Goal: Task Accomplishment & Management: Complete application form

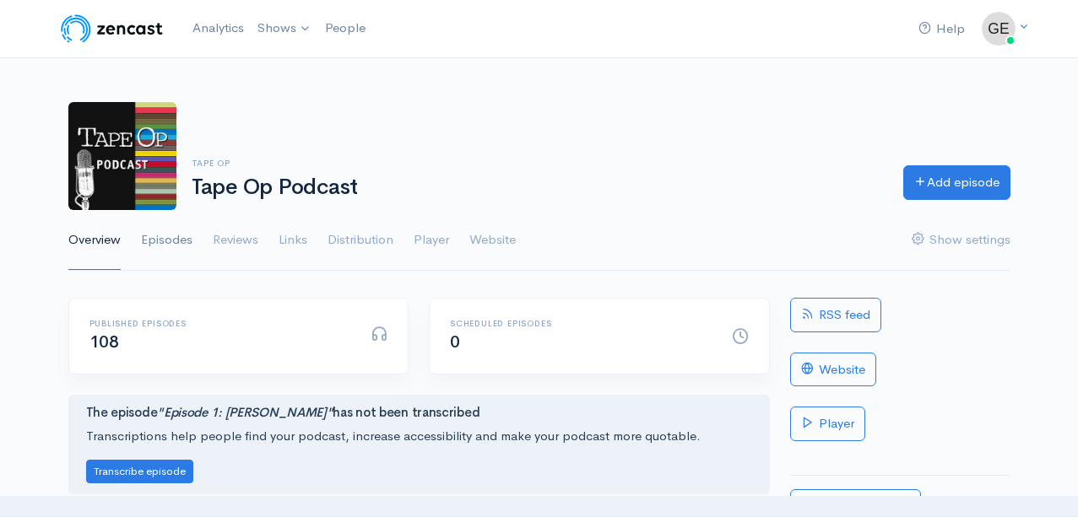
click at [155, 244] on link "Episodes" at bounding box center [166, 240] width 51 height 61
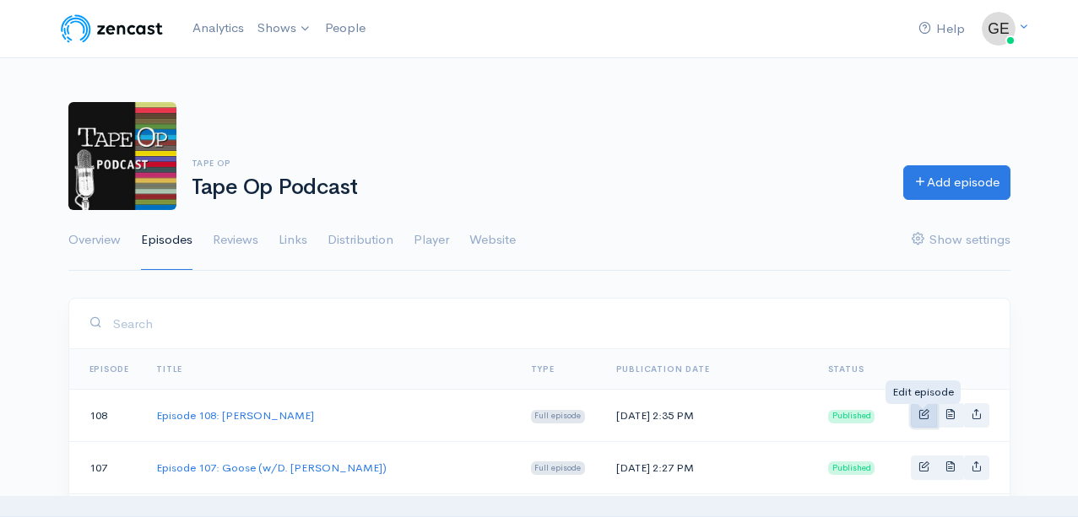
click at [922, 415] on span "Basic example" at bounding box center [923, 413] width 11 height 11
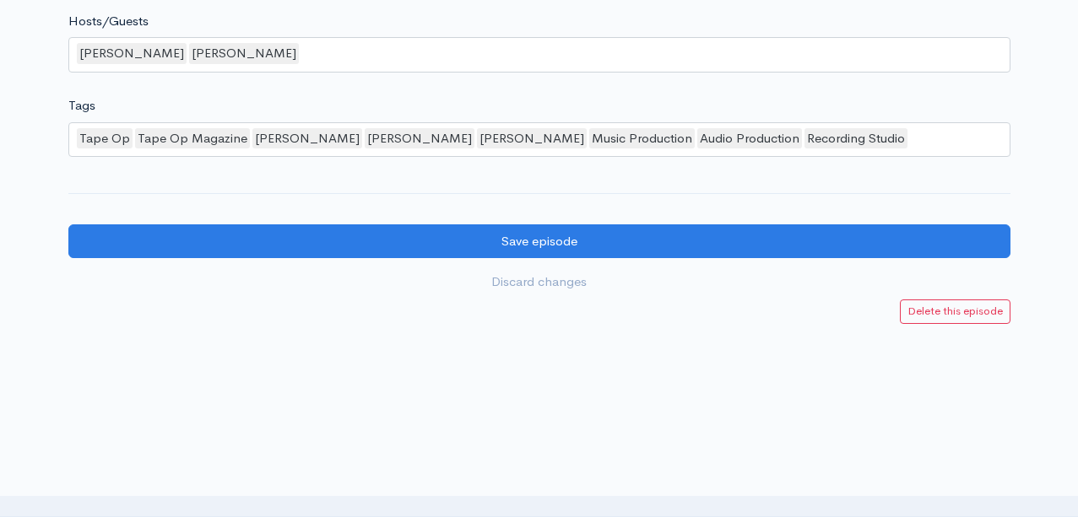
scroll to position [1542, 0]
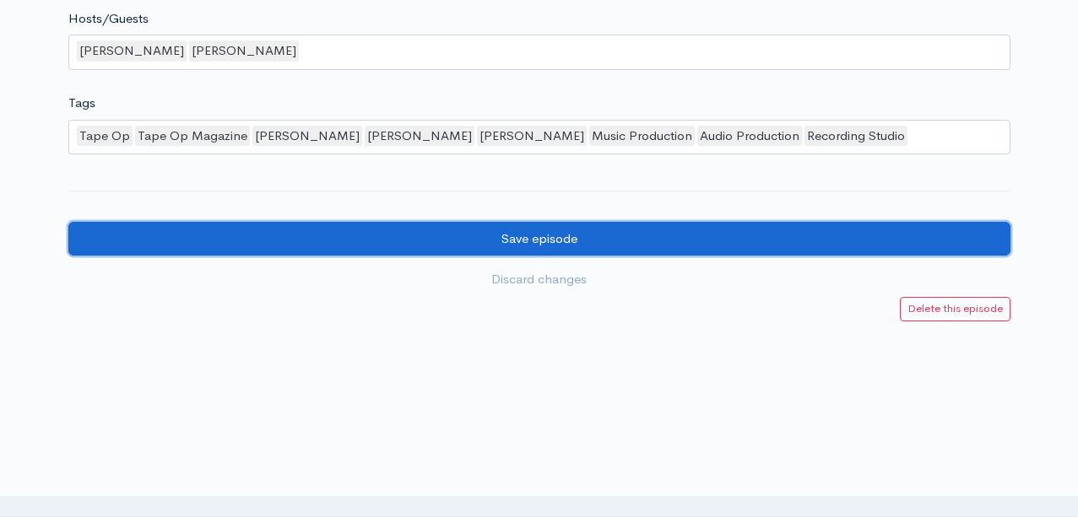
click at [543, 234] on input "Save episode" at bounding box center [539, 239] width 942 height 35
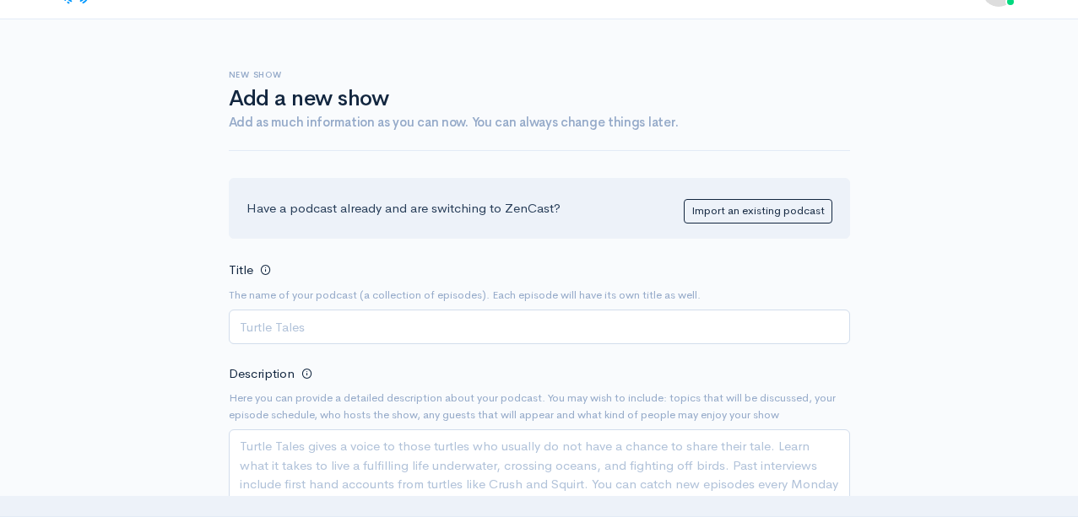
scroll to position [42, 0]
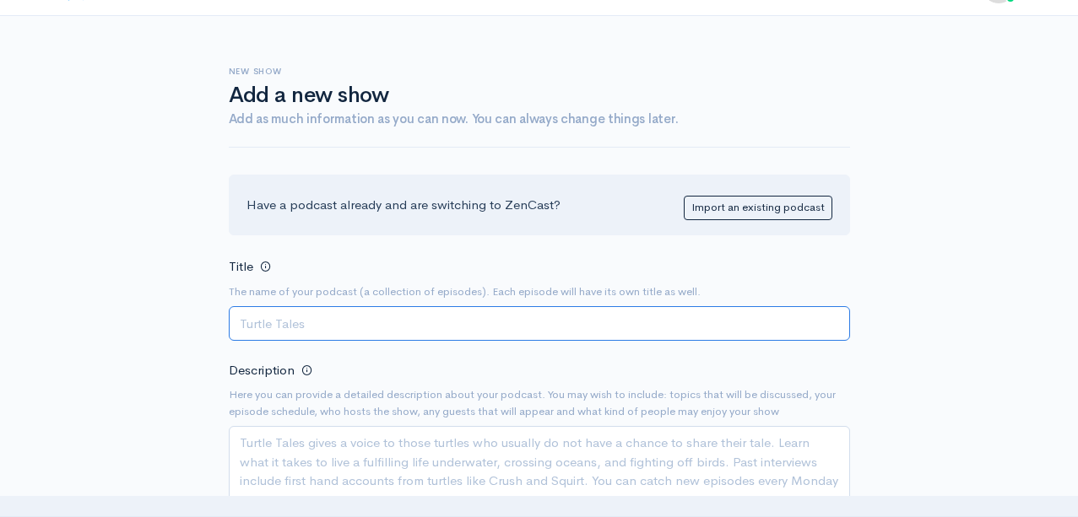
click at [370, 327] on input "Title" at bounding box center [539, 323] width 621 height 35
paste input "Episode 109: Authors [PERSON_NAME] & [PERSON_NAME] on their book, Gear: Culture…"
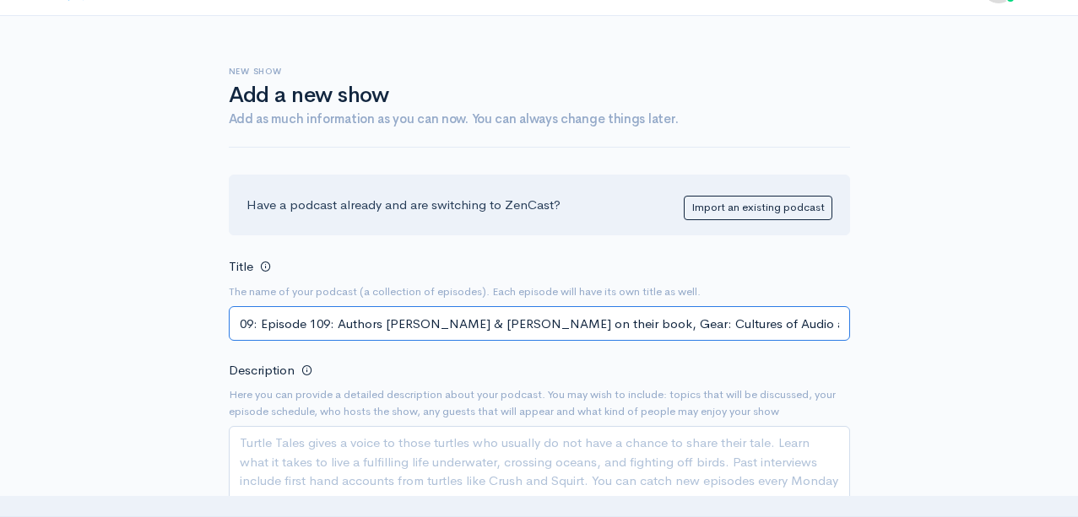
scroll to position [0, 0]
drag, startPoint x: 337, startPoint y: 321, endPoint x: 197, endPoint y: 321, distance: 139.2
click at [315, 325] on input "Episode 109: Episode 109: Authors [PERSON_NAME] & [PERSON_NAME] on their book, …" at bounding box center [539, 323] width 621 height 35
drag, startPoint x: 315, startPoint y: 325, endPoint x: 221, endPoint y: 325, distance: 93.7
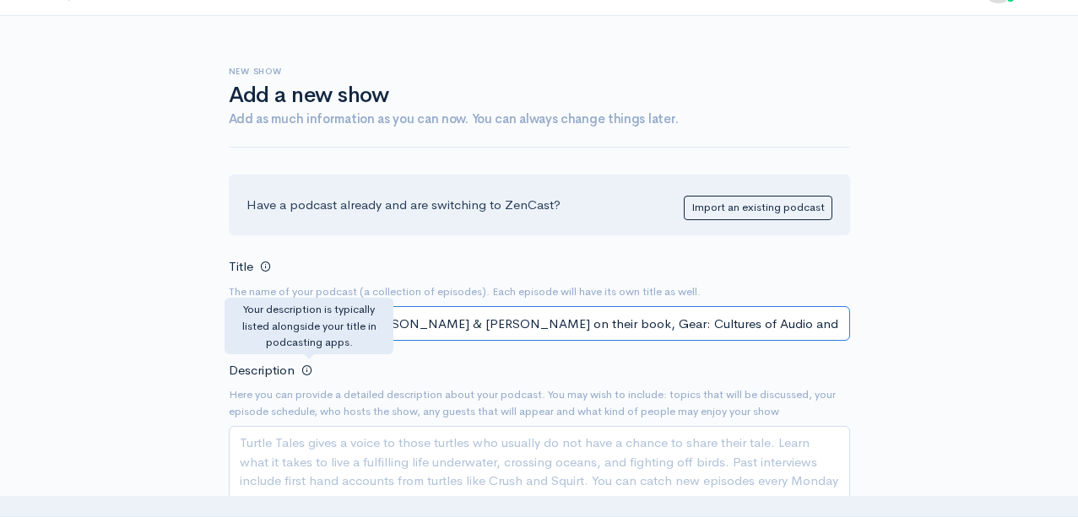
type input "Episode 109: Authors [PERSON_NAME] & [PERSON_NAME] on their book, Gear: Culture…"
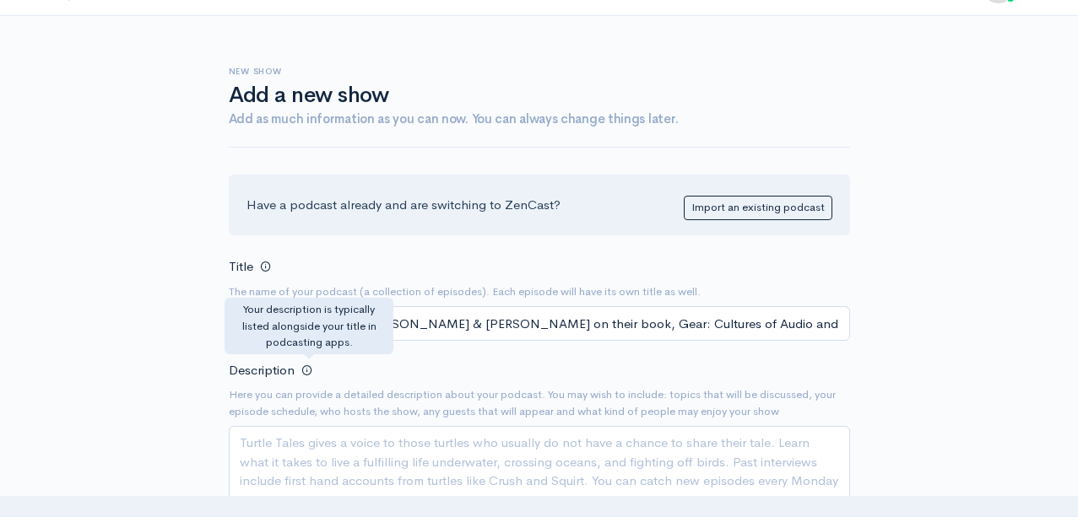
click at [365, 366] on div "Description Here you can provide a detailed description about your podcast. You…" at bounding box center [539, 439] width 621 height 158
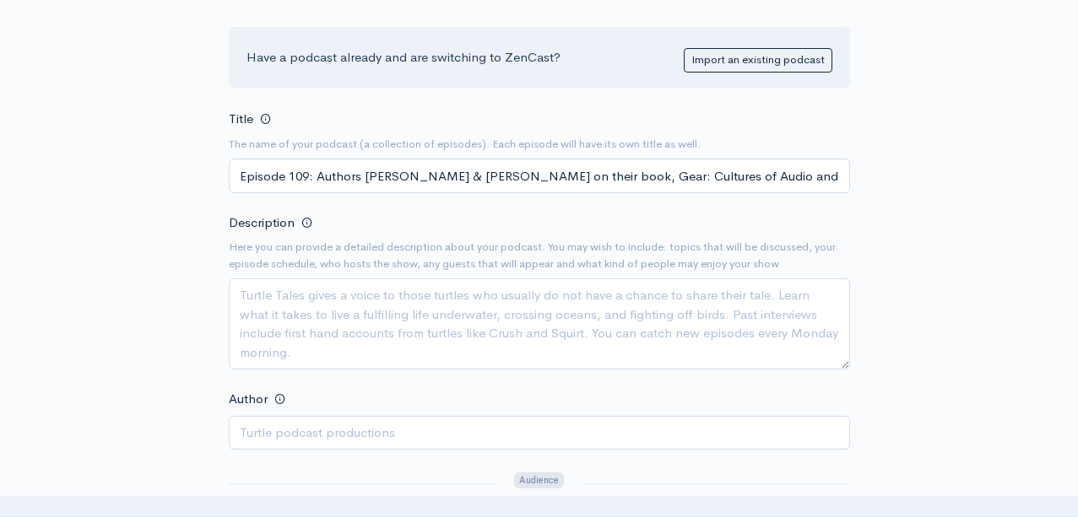
scroll to position [210, 0]
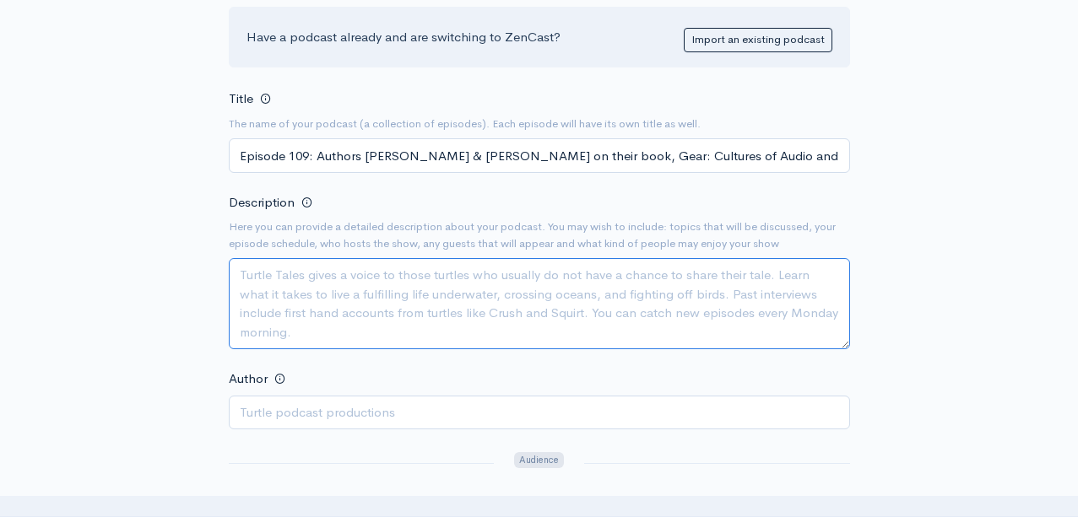
drag, startPoint x: 241, startPoint y: 276, endPoint x: 323, endPoint y: 329, distance: 97.6
click at [323, 329] on textarea "Description" at bounding box center [539, 303] width 621 height 91
paste textarea "A handful of years ago, I was interviewed for a book about recording equipment …"
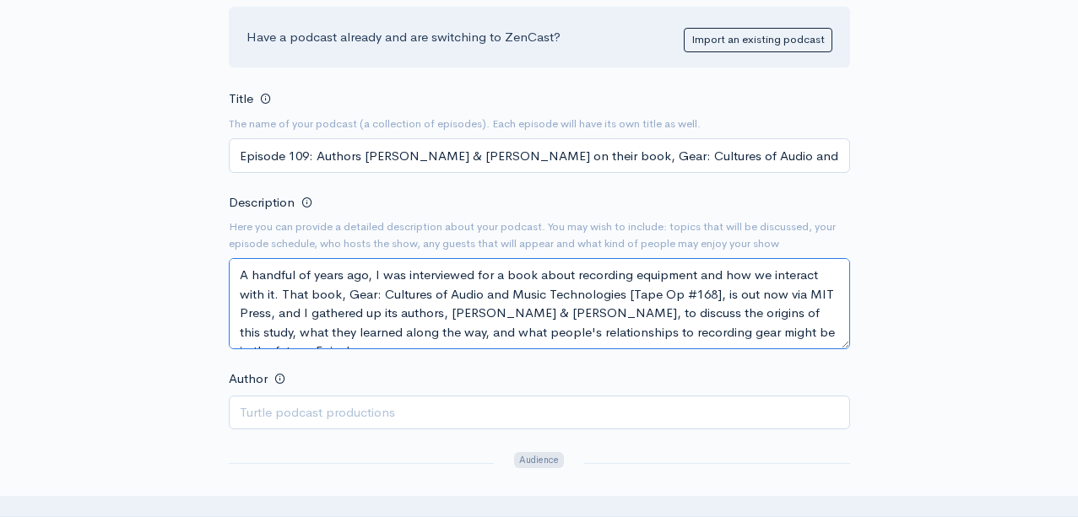
scroll to position [30, 0]
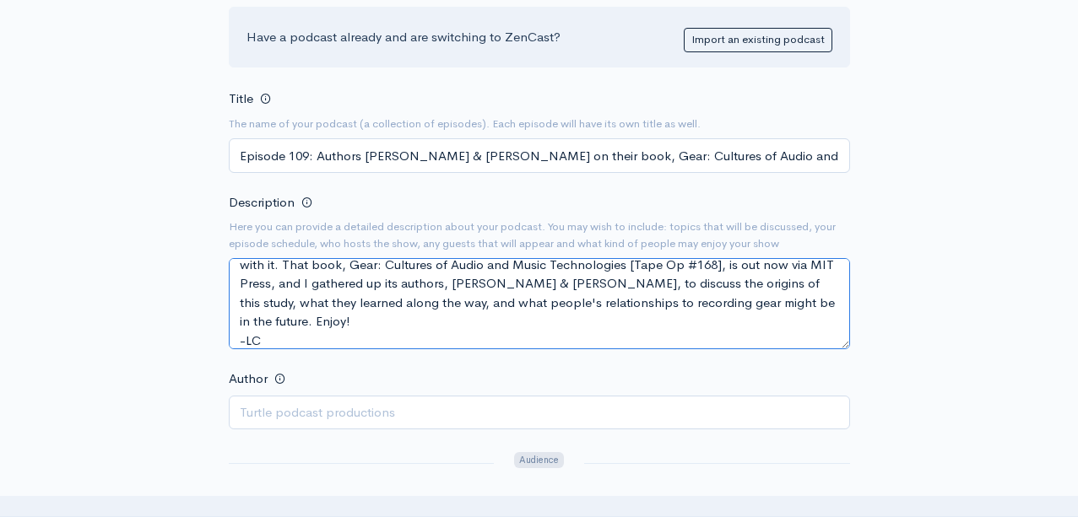
drag, startPoint x: 596, startPoint y: 267, endPoint x: 686, endPoint y: 268, distance: 90.3
click at [686, 268] on textarea "A handful of years ago, I was interviewed for a book about recording equipment …" at bounding box center [539, 303] width 621 height 91
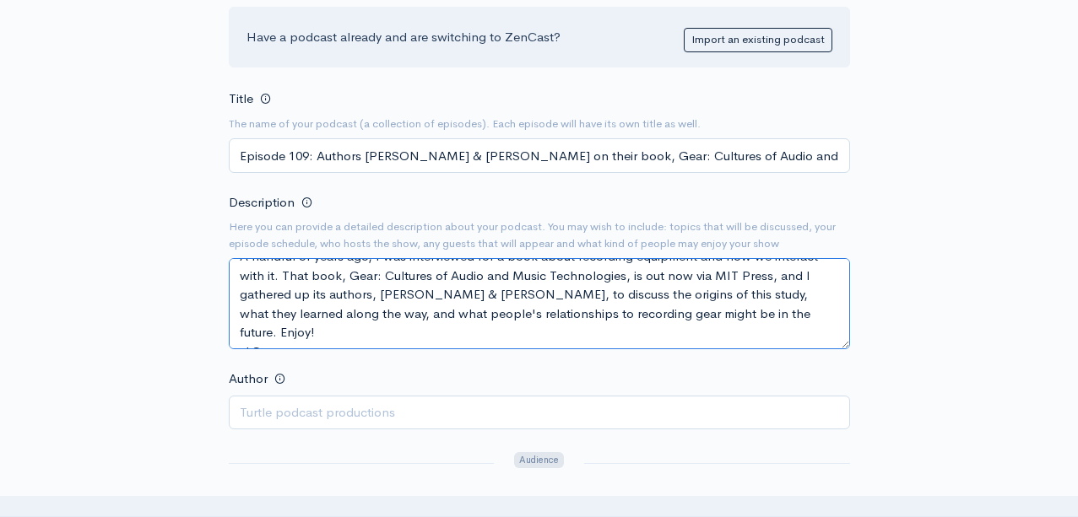
type textarea "A handful of years ago, I was interviewed for a book about recording equipment …"
click at [972, 270] on div "New show Add a new show Add as much information as you can now. You can always …" at bounding box center [539, 521] width 962 height 1346
click at [924, 328] on div "New show Add a new show Add as much information as you can now. You can always …" at bounding box center [539, 521] width 962 height 1346
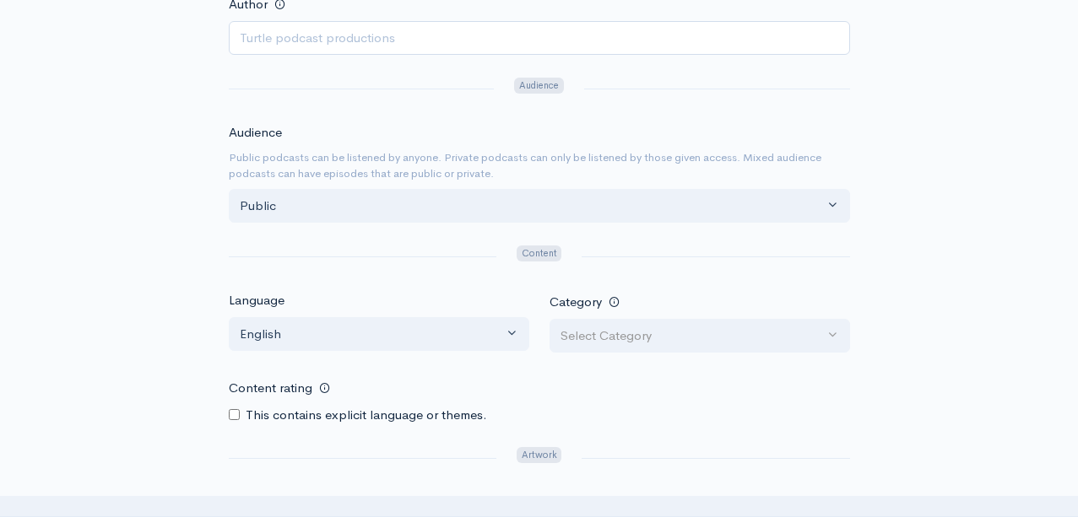
scroll to position [598, 0]
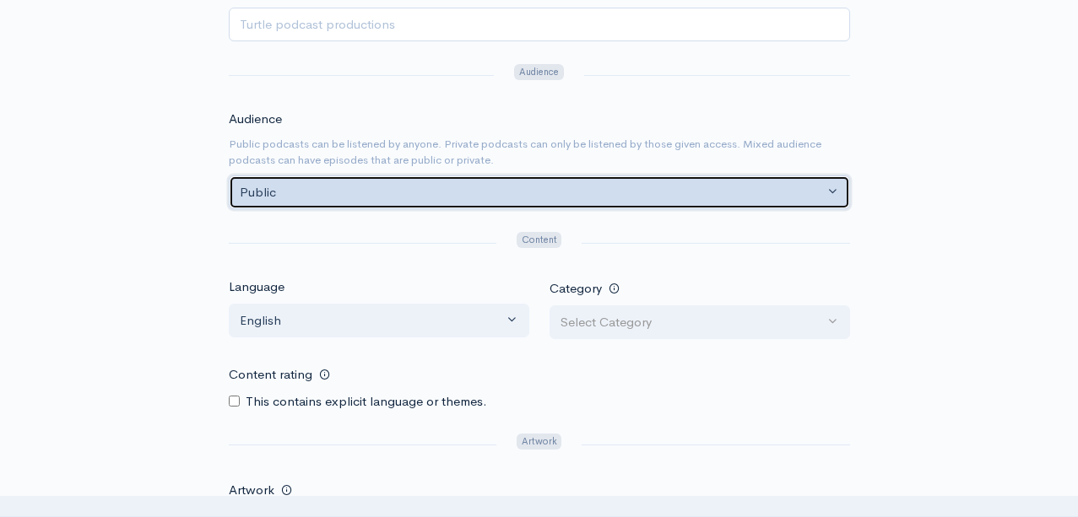
click at [374, 196] on div "Public" at bounding box center [532, 192] width 584 height 19
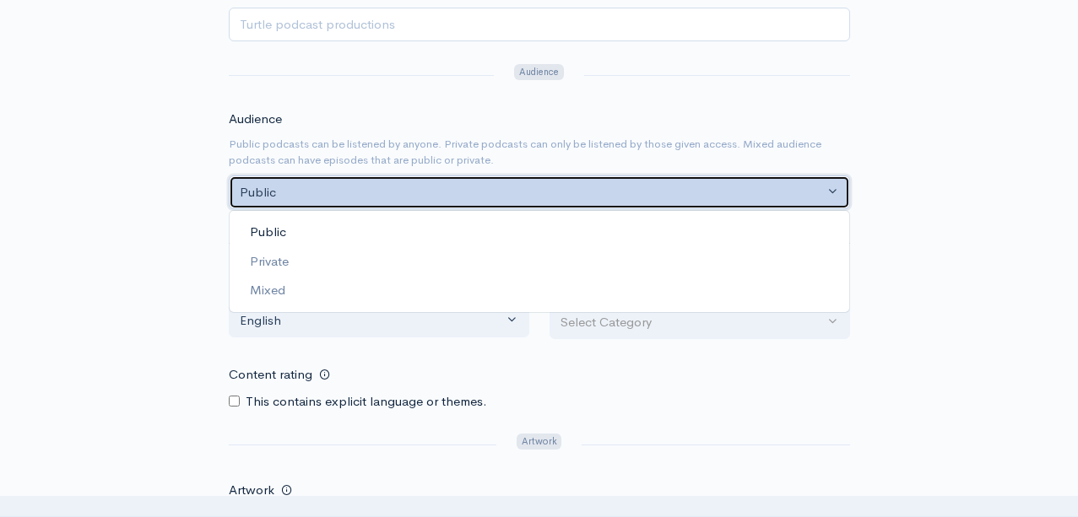
click at [280, 196] on div "Public" at bounding box center [532, 192] width 584 height 19
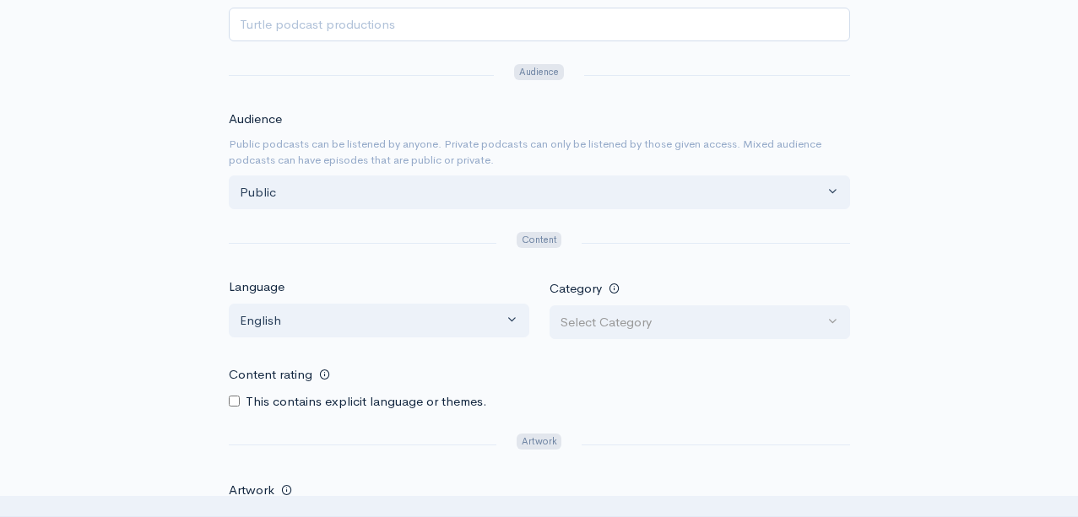
click at [132, 257] on div "New show Add a new show Add as much information as you can now. You can always …" at bounding box center [539, 133] width 962 height 1346
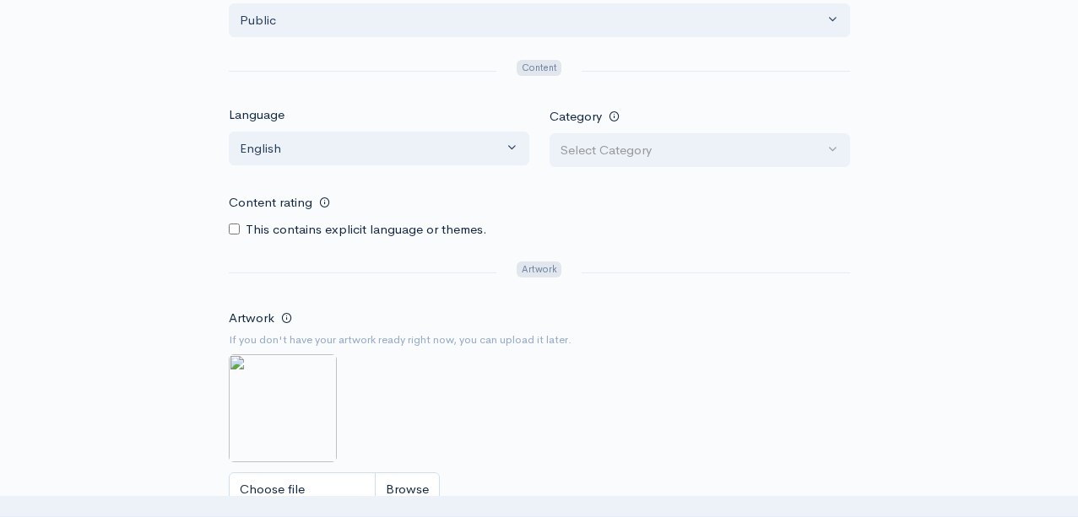
scroll to position [825, 0]
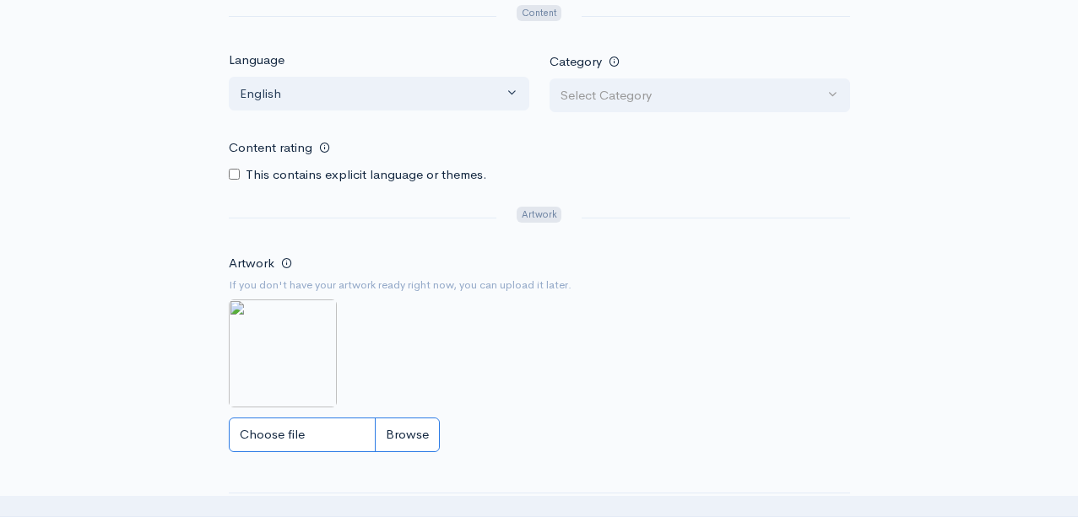
click at [279, 434] on input "Choose file" at bounding box center [334, 435] width 211 height 35
type input "C:\fakepath\podcast_avatar.jpg"
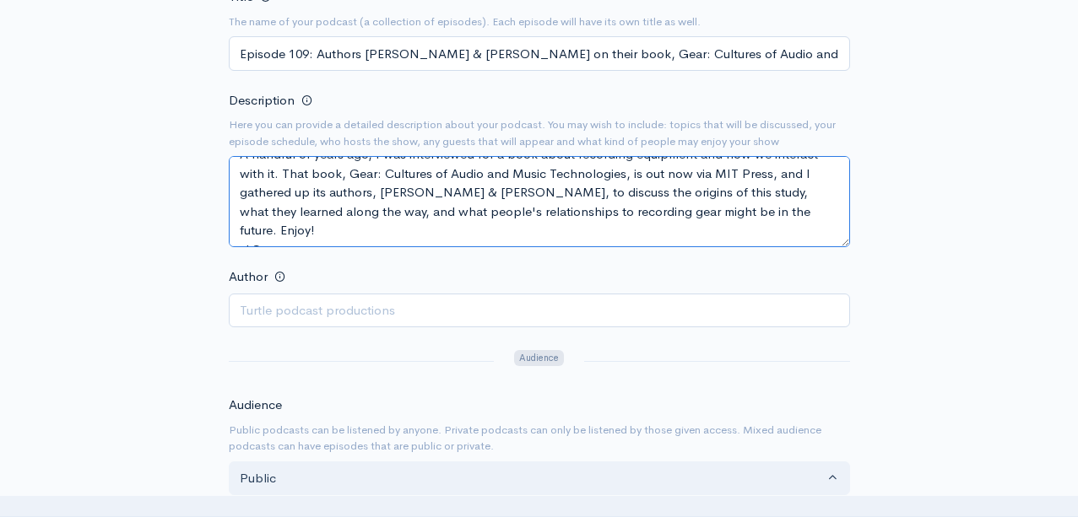
scroll to position [0, 0]
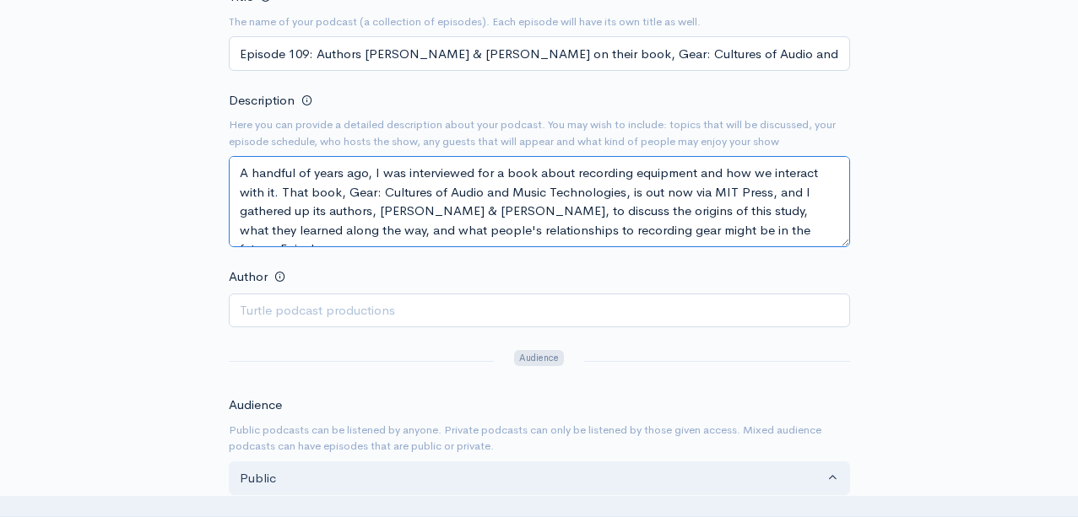
drag, startPoint x: 292, startPoint y: 235, endPoint x: 225, endPoint y: 147, distance: 110.9
click at [225, 147] on div "New show Add a new show Add as much information as you can now. You can always …" at bounding box center [539, 438] width 641 height 1385
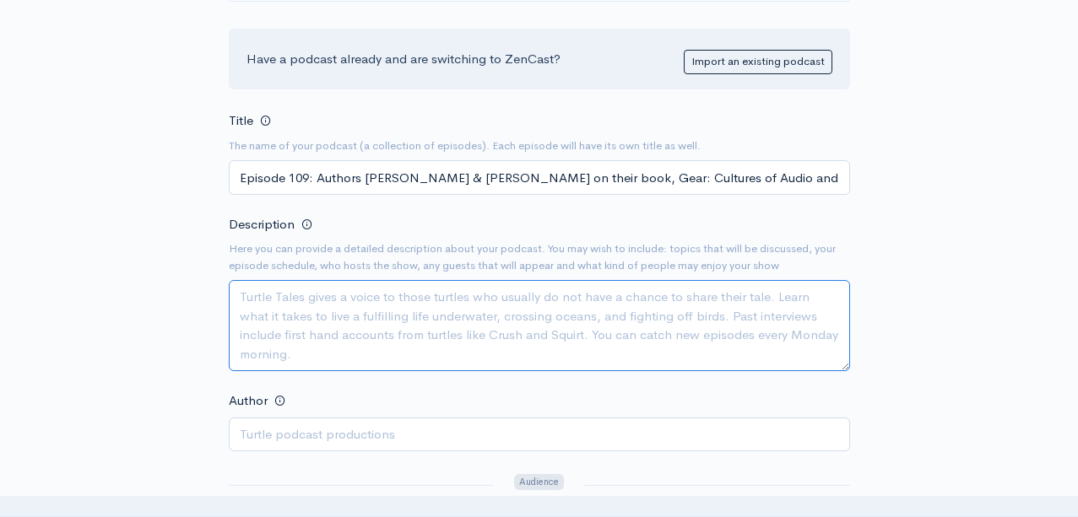
scroll to position [102, 0]
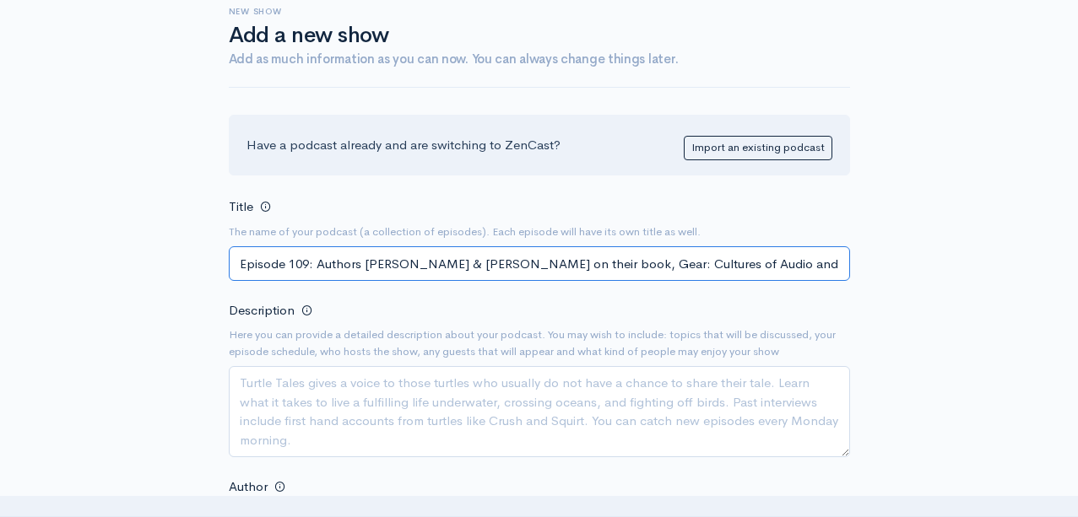
click at [465, 270] on input "Episode 109: Authors [PERSON_NAME] & [PERSON_NAME] on their book, Gear: Culture…" at bounding box center [539, 263] width 621 height 35
click at [465, 270] on input "Title" at bounding box center [539, 263] width 621 height 35
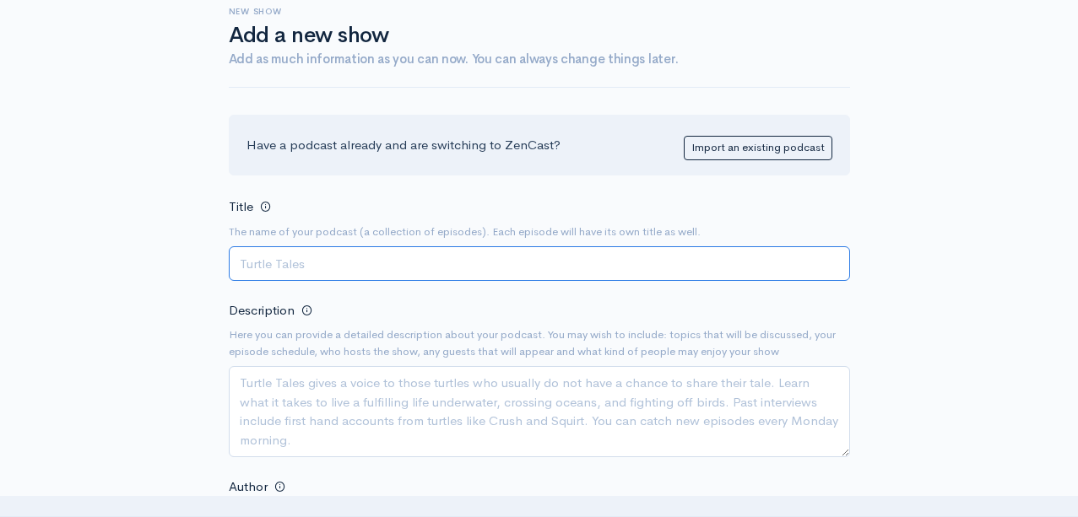
scroll to position [0, 0]
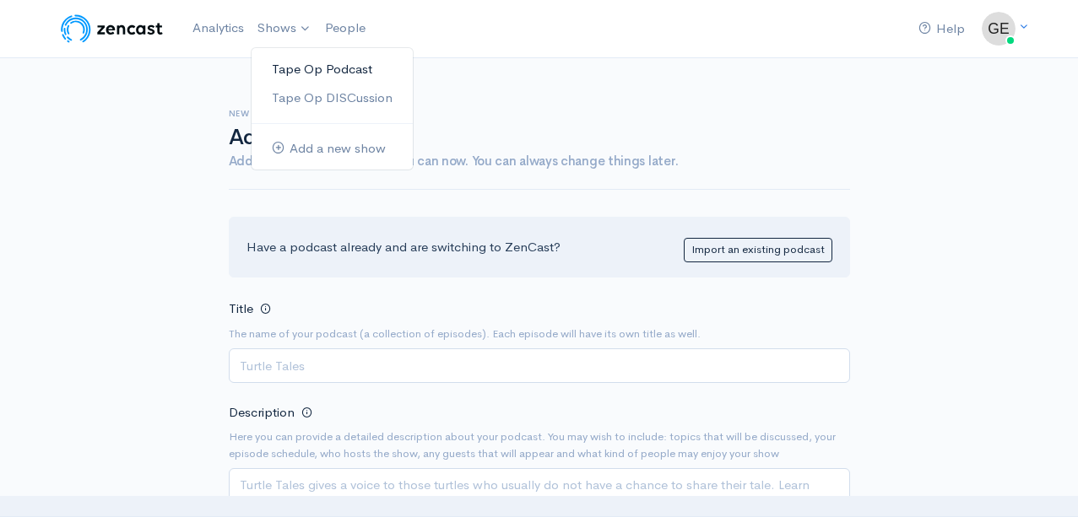
click at [283, 70] on link "Tape Op Podcast" at bounding box center [331, 70] width 161 height 30
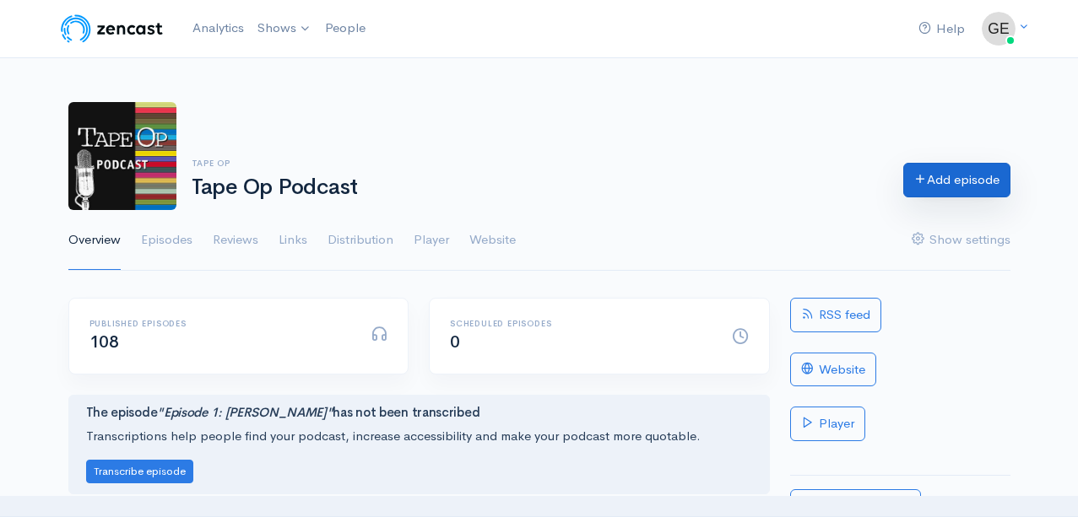
click at [960, 181] on link "Add episode" at bounding box center [956, 180] width 107 height 35
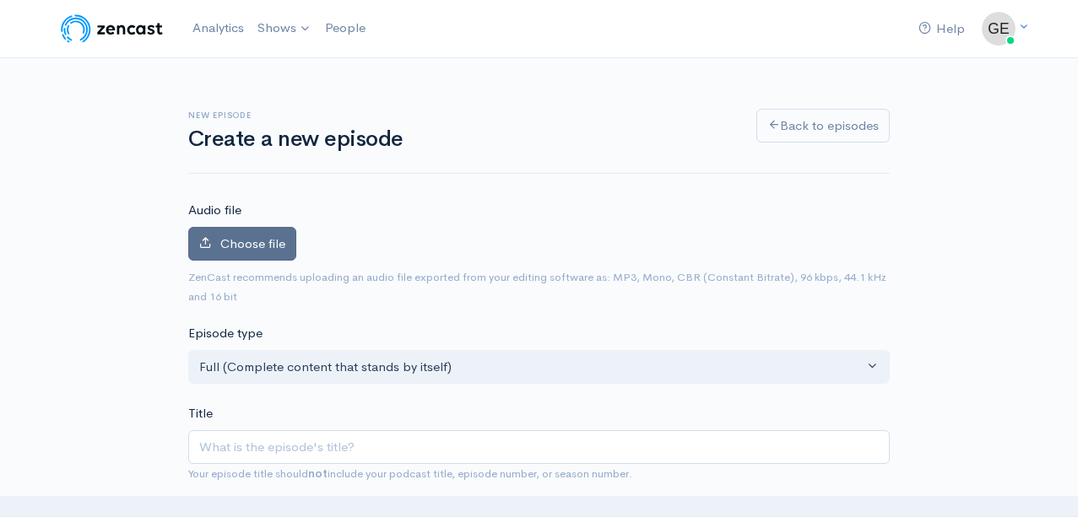
click at [263, 241] on span "Choose file" at bounding box center [252, 243] width 65 height 16
click at [0, 0] on input "Choose file" at bounding box center [0, 0] width 0 height 0
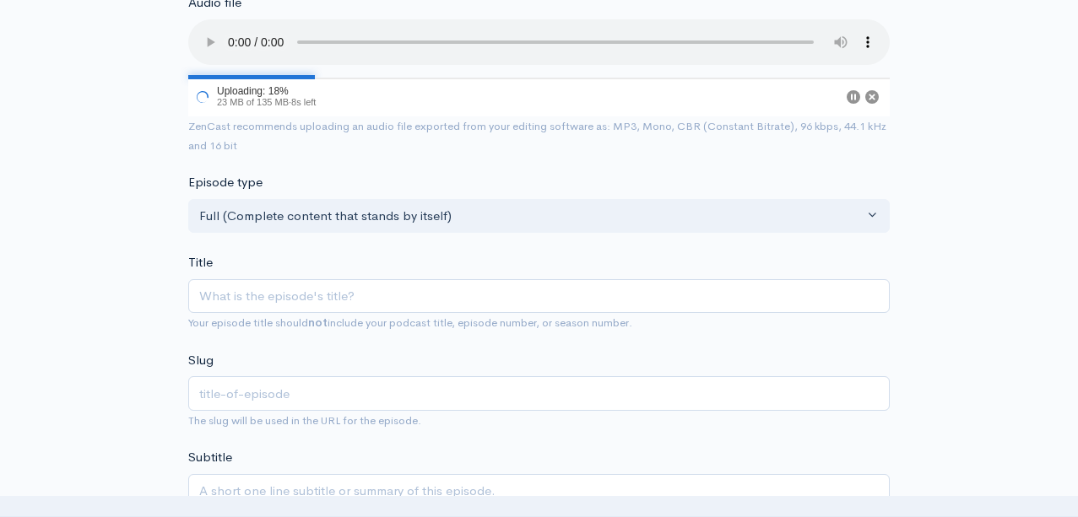
scroll to position [241, 0]
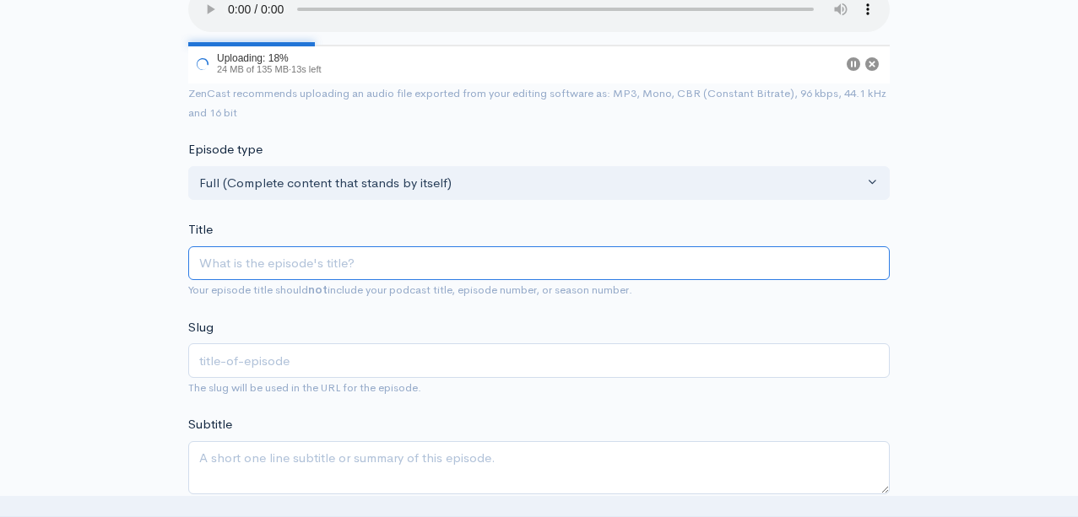
click at [272, 262] on input "Title" at bounding box center [538, 263] width 701 height 35
paste input "A handful of years ago, I was interviewed for a book about recording equipment …"
type input "A handful of years ago, I was interviewed for a book about recording equipment …"
type input "a-handful-of-years-ago-i-was-interviewed-for-a-book-about-recording-equipment-a…"
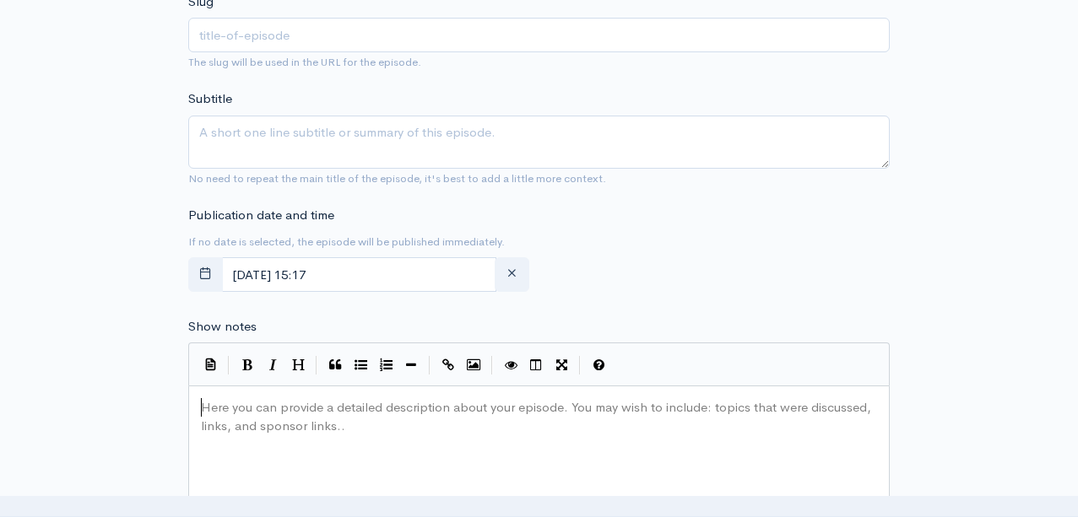
scroll to position [6, 0]
click at [204, 409] on pre "​" at bounding box center [538, 407] width 683 height 19
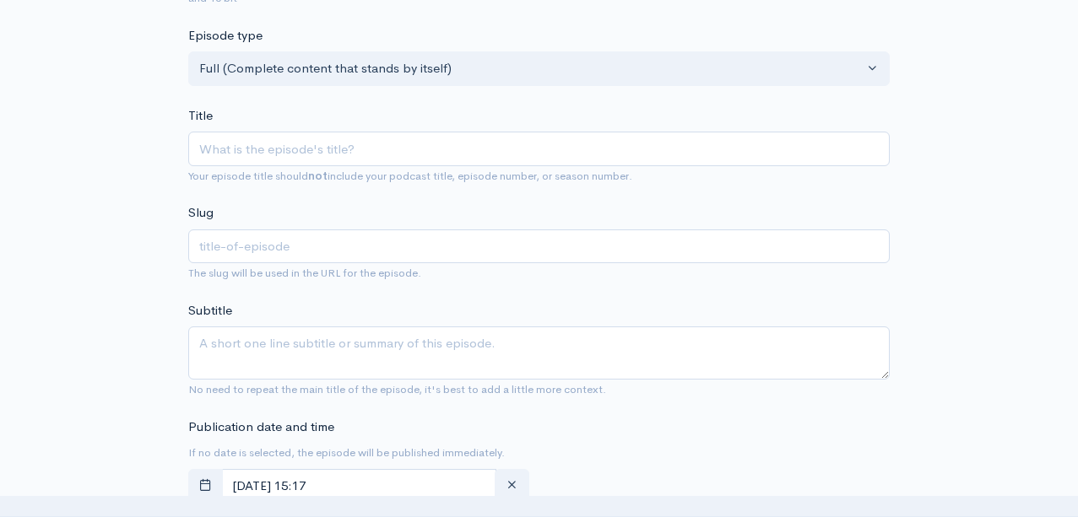
scroll to position [392, 0]
click at [224, 149] on input "Title" at bounding box center [538, 150] width 701 height 35
click at [249, 150] on input "Title" at bounding box center [538, 150] width 701 height 35
paste input "A handful of years ago, I was interviewed for a book about recording equipment …"
type input "A handful of years ago, I was interviewed for a book about recording equipment …"
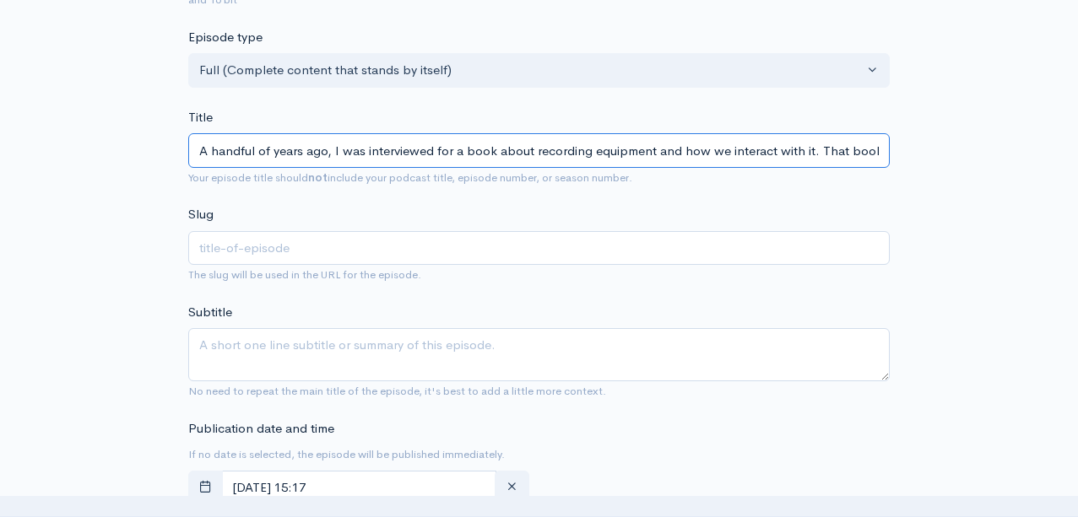
scroll to position [0, 1743]
type input "a-handful-of-years-ago-i-was-interviewed-for-a-book-about-recording-equipment-a…"
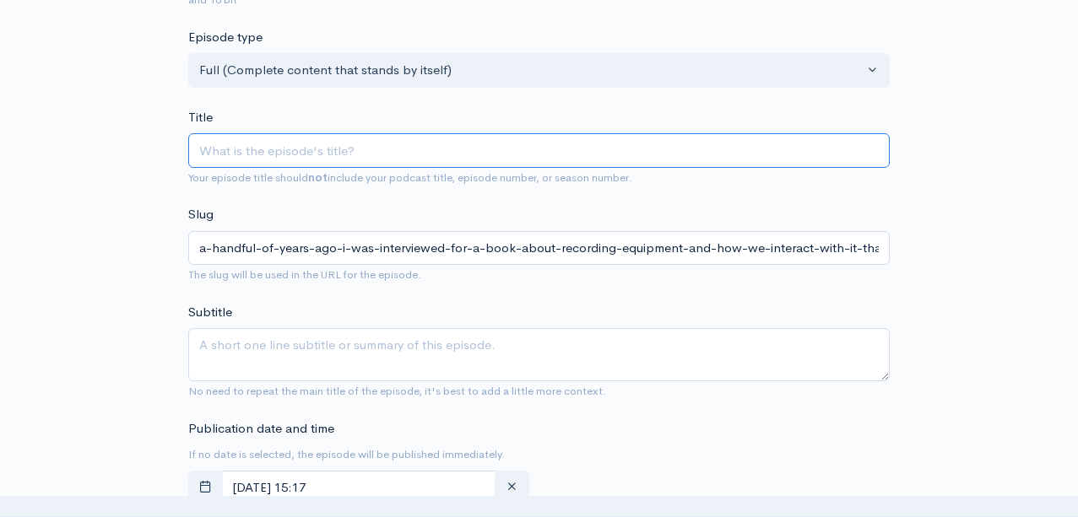
scroll to position [0, 0]
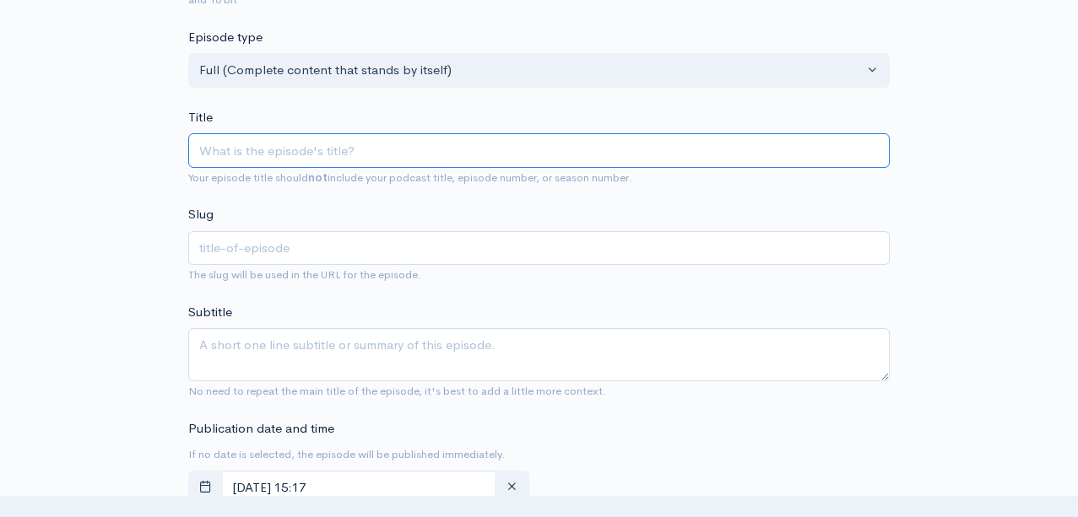
paste input "Episode 109: Authors [PERSON_NAME] & [PERSON_NAME] on their book, Gear: Culture…"
type input "Episode 109: Authors [PERSON_NAME] & [PERSON_NAME] on their book, Gear: Culture…"
type input "episode-109-authors-[PERSON_NAME]-[PERSON_NAME]-on-their-book-gear-cultures-of-…"
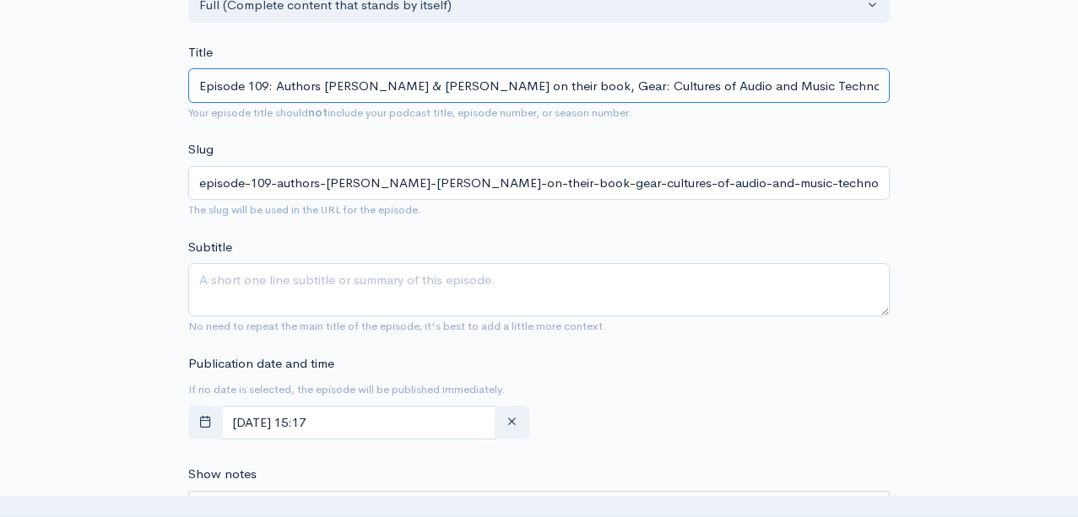
scroll to position [469, 0]
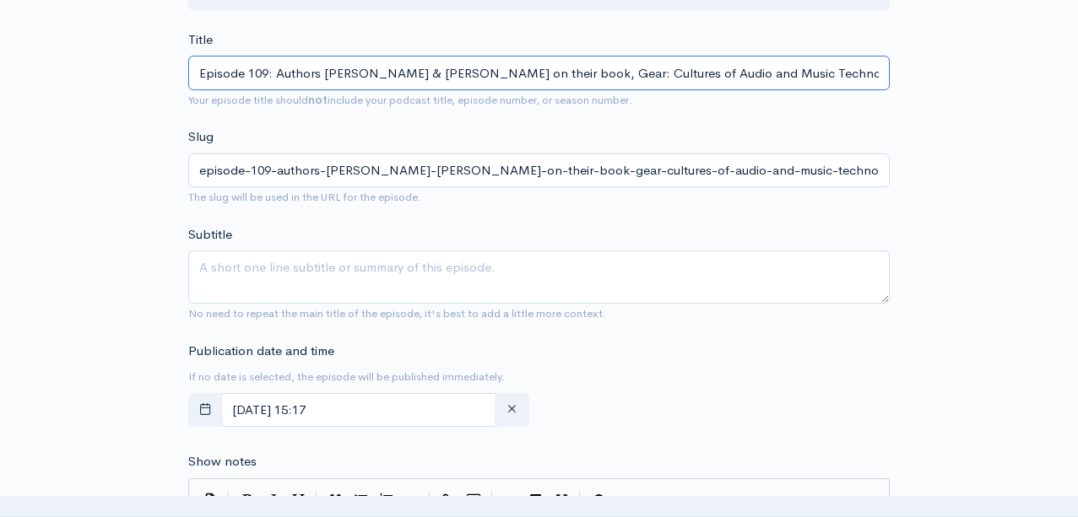
type input "Episode 109: Authors [PERSON_NAME] & [PERSON_NAME] on their book, Gear: Culture…"
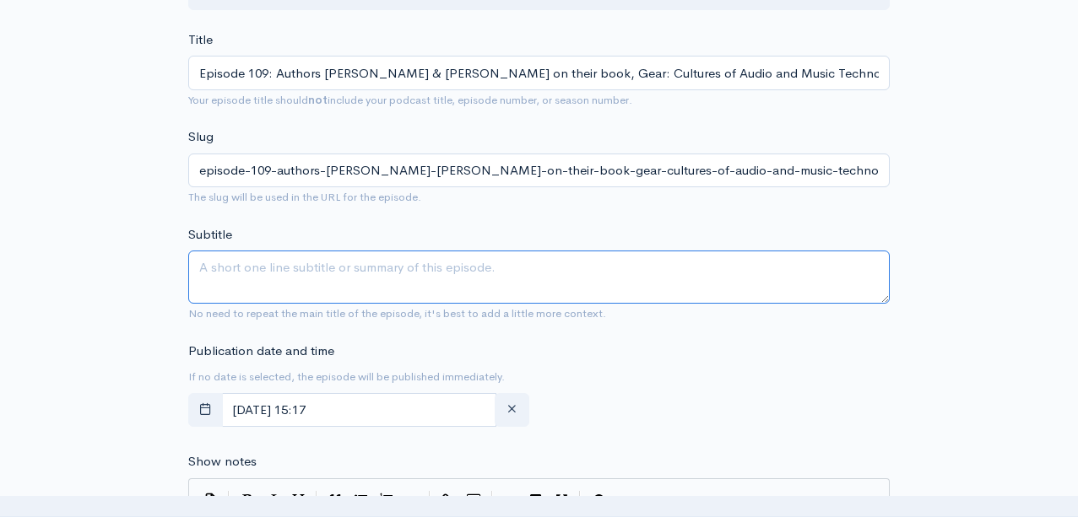
click at [259, 273] on textarea "Subtitle" at bounding box center [538, 277] width 701 height 53
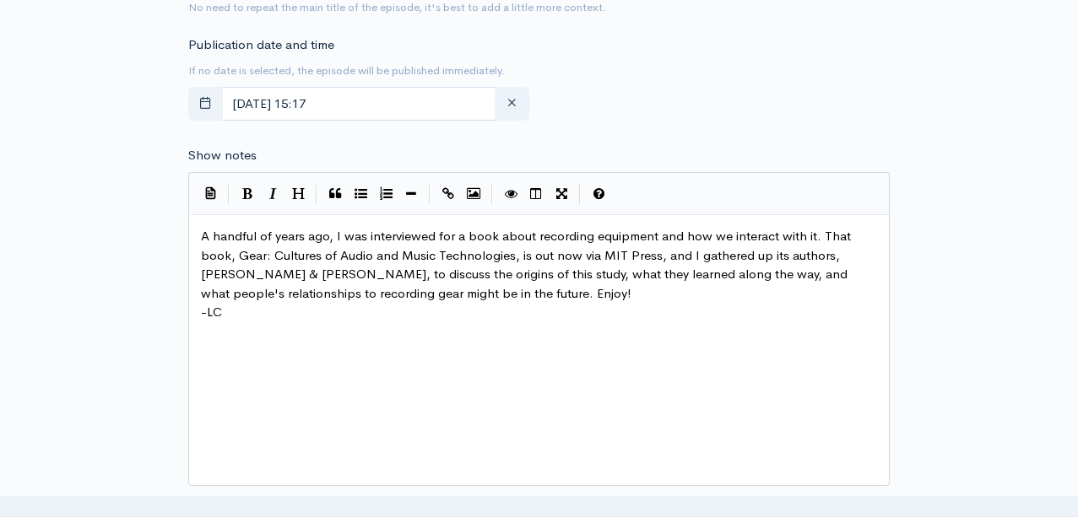
scroll to position [780, 0]
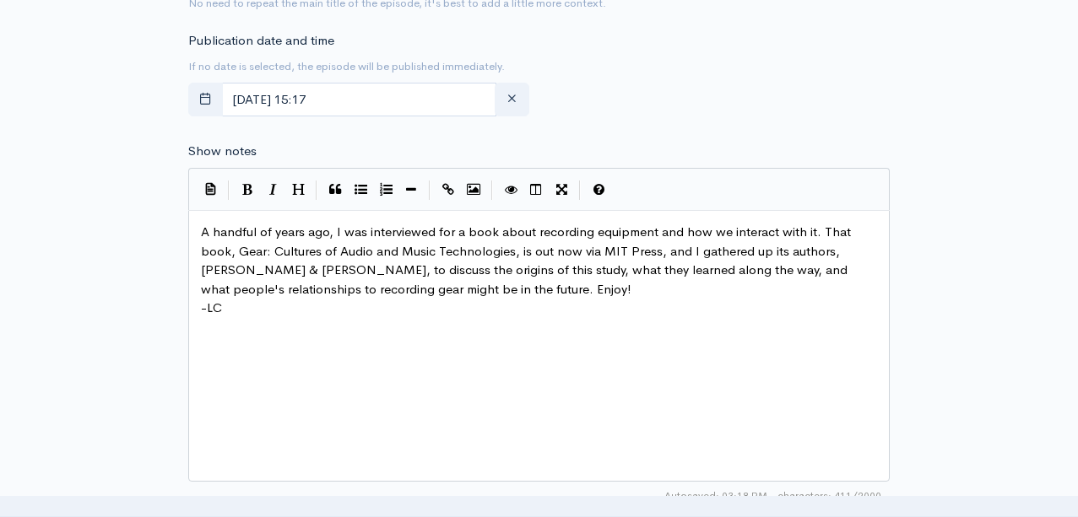
type textarea "[PERSON_NAME] interviews [PERSON_NAME] and [PERSON_NAME] about their new book, …"
click at [607, 378] on div "xxxxxxxxxx A handful of years ago, I was interviewed for a book about recording…" at bounding box center [559, 366] width 725 height 295
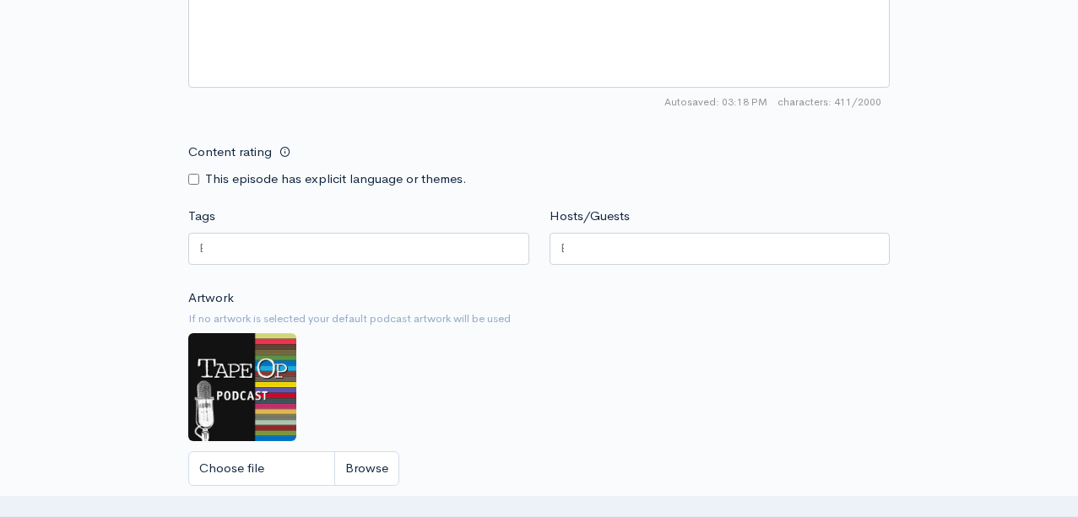
scroll to position [1178, 0]
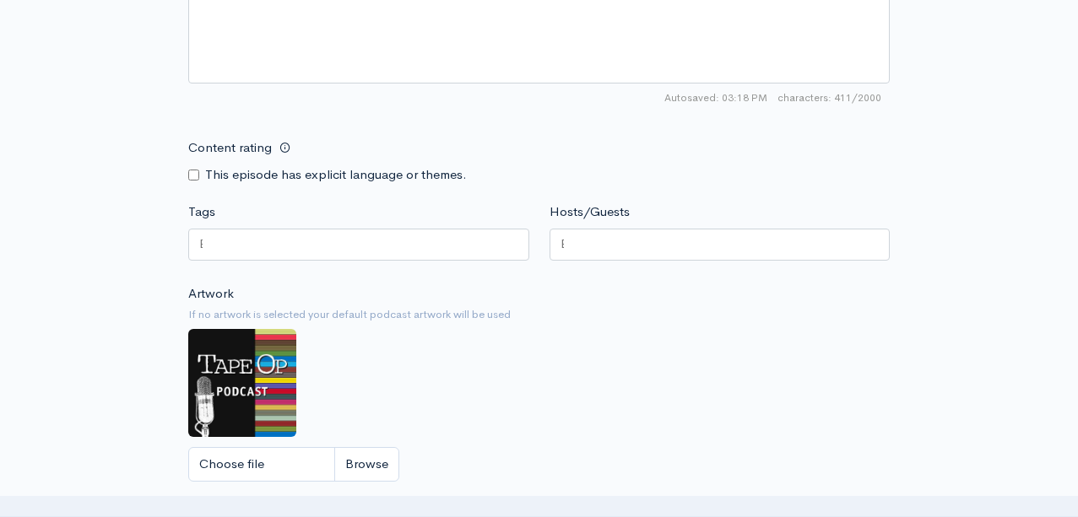
click at [281, 242] on div at bounding box center [358, 245] width 341 height 32
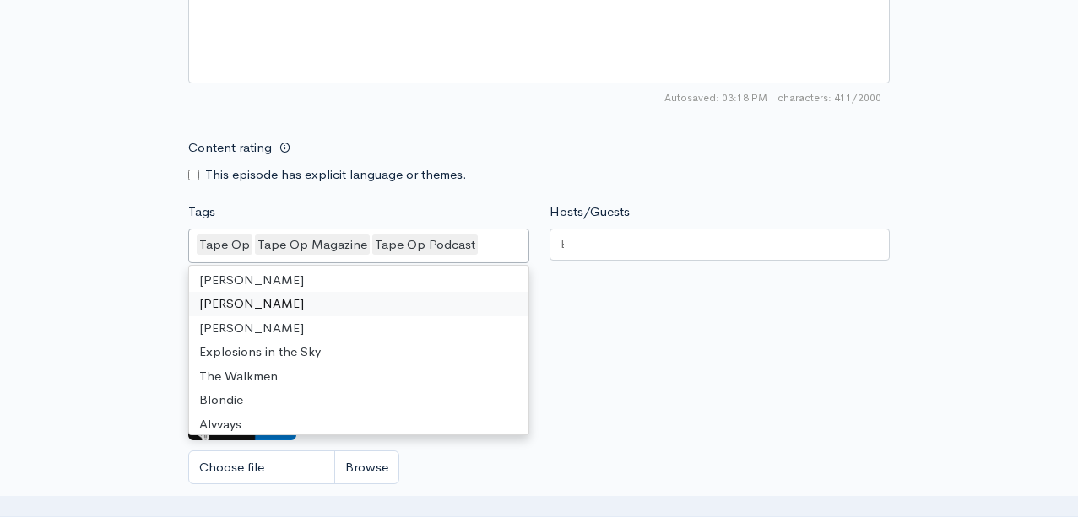
scroll to position [3347, 0]
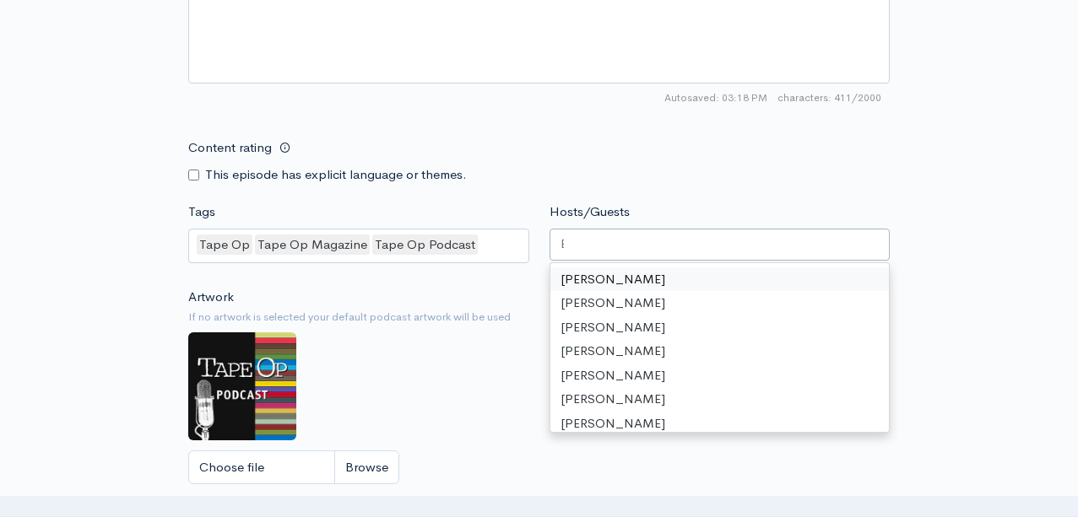
click at [624, 247] on div at bounding box center [719, 245] width 341 height 32
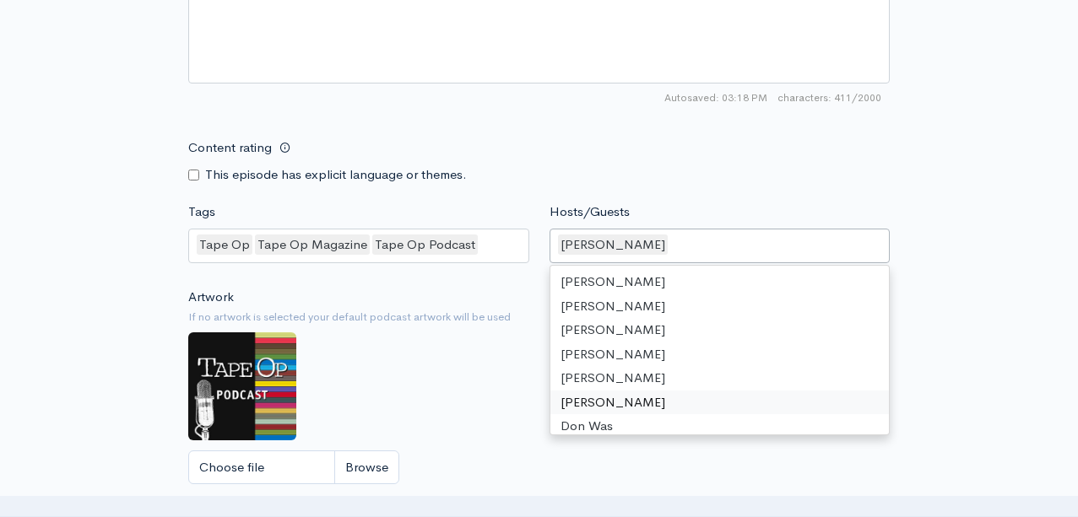
click at [480, 408] on div "Artwork If no artwork is selected your default podcast artwork will be used Cho…" at bounding box center [538, 392] width 701 height 208
click at [665, 251] on div "[PERSON_NAME]" at bounding box center [719, 246] width 341 height 35
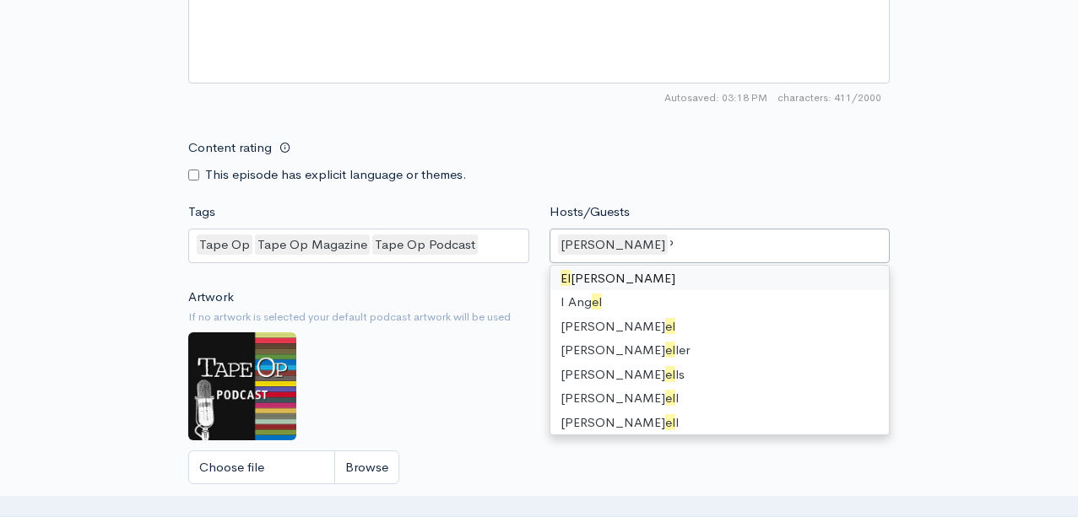
scroll to position [0, 0]
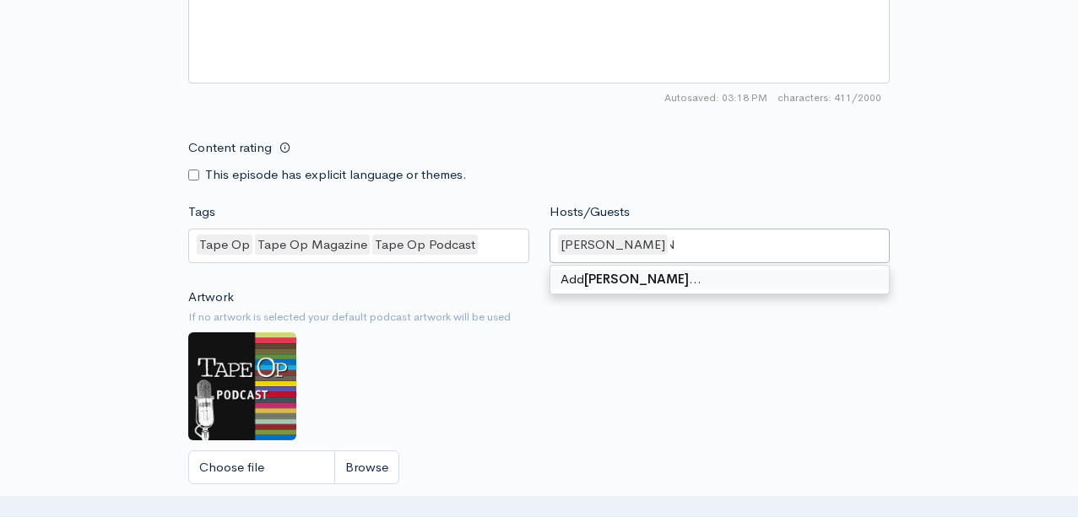
type input "[PERSON_NAME]"
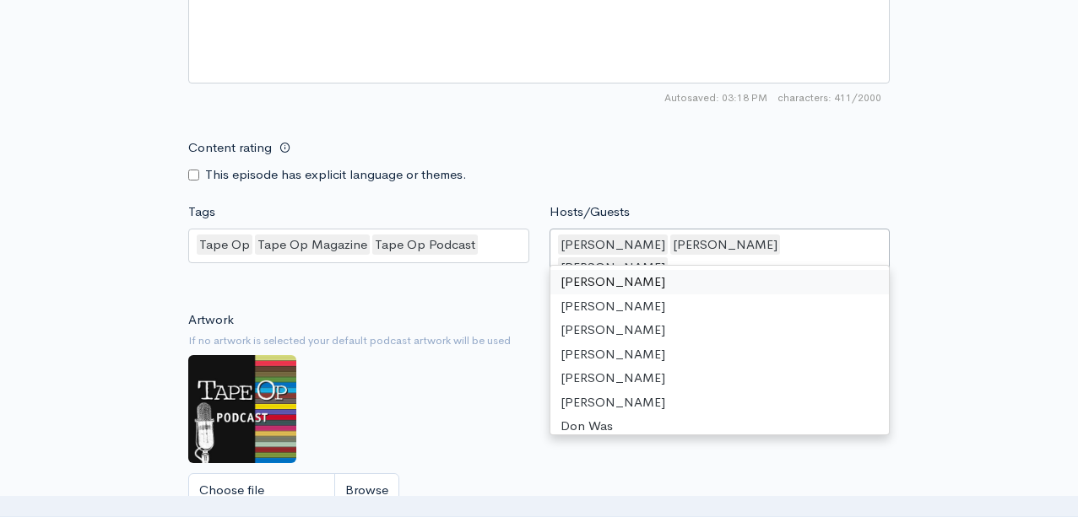
scroll to position [0, 0]
click at [484, 370] on div "Artwork If no artwork is selected your default podcast artwork will be used Cho…" at bounding box center [538, 415] width 701 height 208
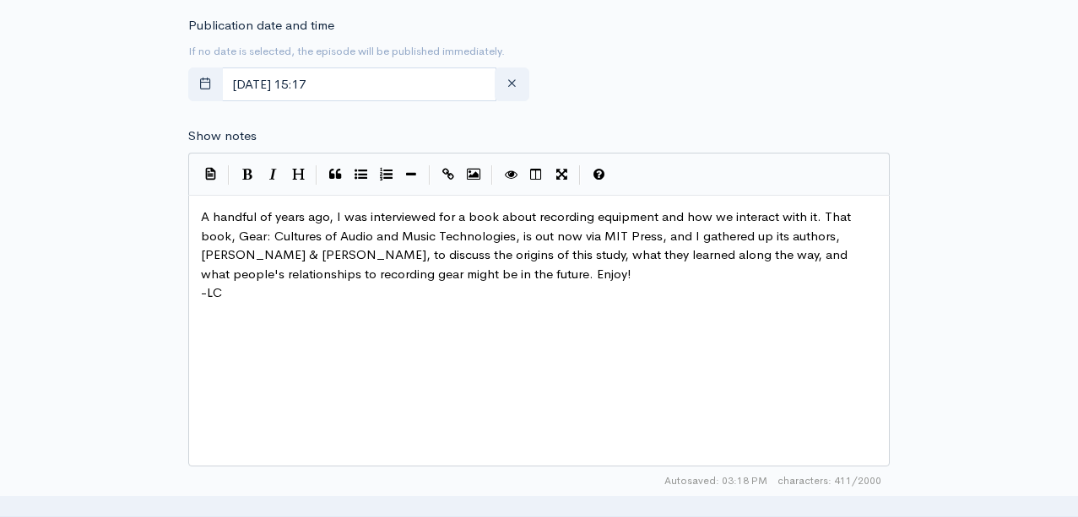
scroll to position [790, 0]
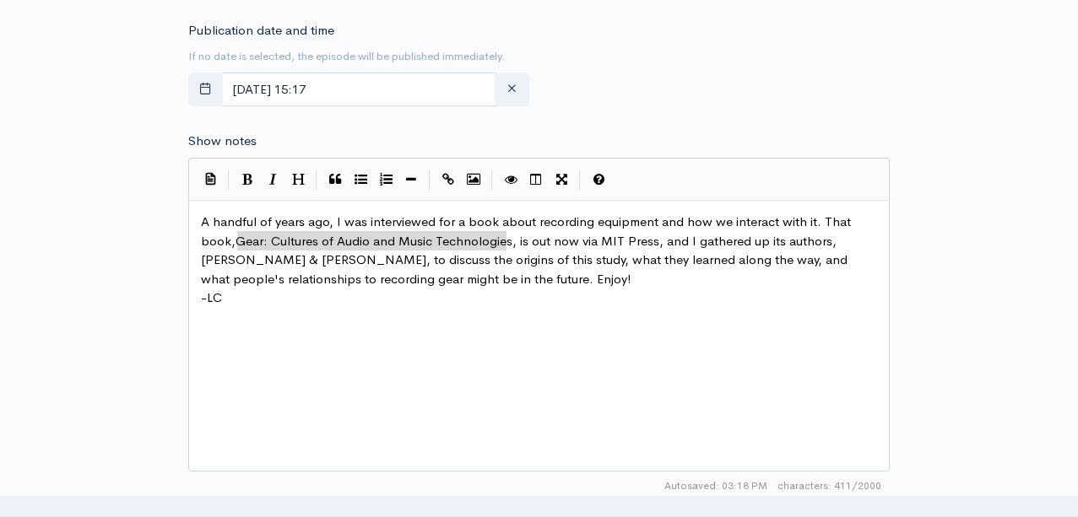
type textarea "Gear: Cultures of Audio and Music Technologies"
drag, startPoint x: 237, startPoint y: 243, endPoint x: 510, endPoint y: 248, distance: 272.6
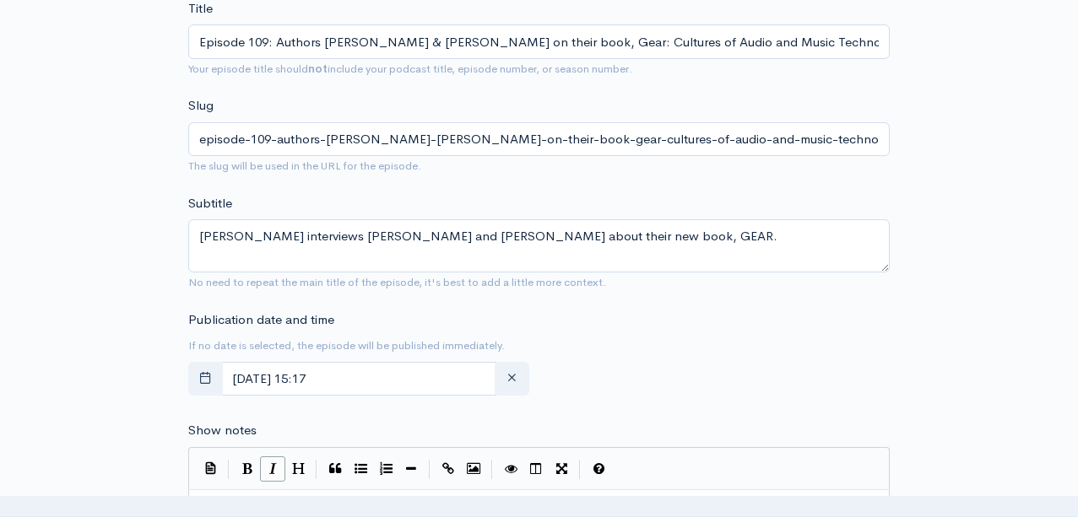
scroll to position [499, 0]
click at [204, 376] on icon "button" at bounding box center [205, 379] width 13 height 13
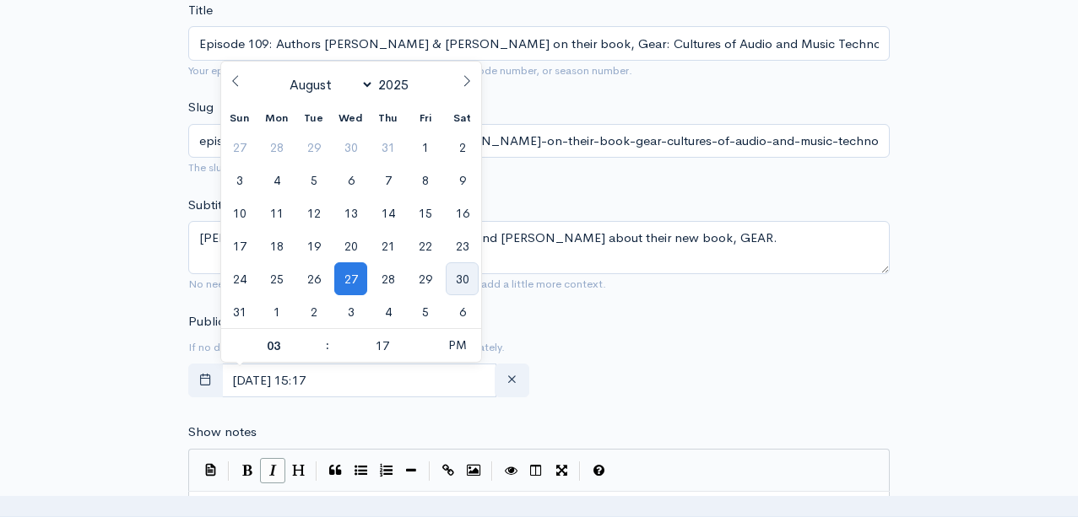
click at [464, 277] on span "30" at bounding box center [462, 278] width 33 height 33
type input "[DATE] 15:17"
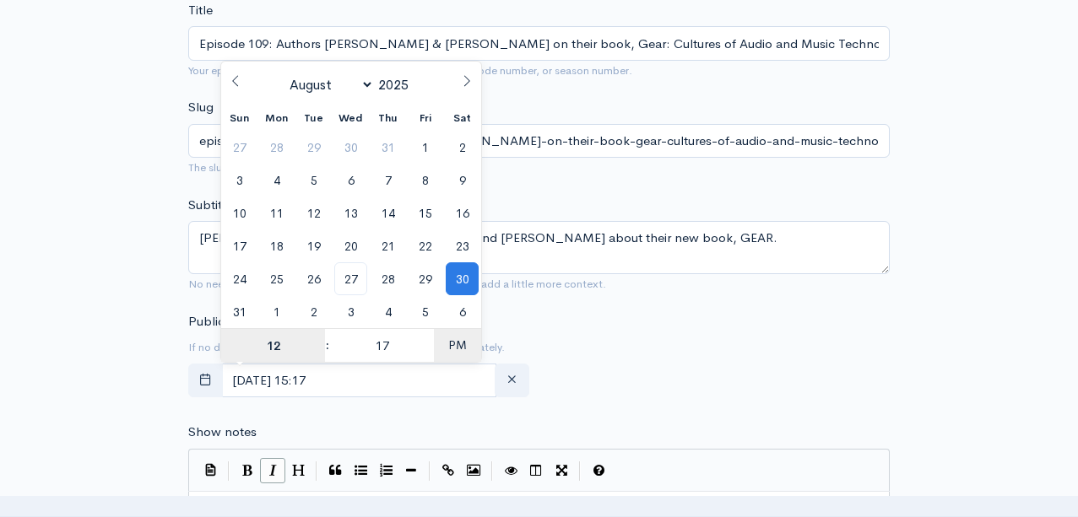
type input "12"
click at [455, 351] on span "PM" at bounding box center [457, 345] width 46 height 34
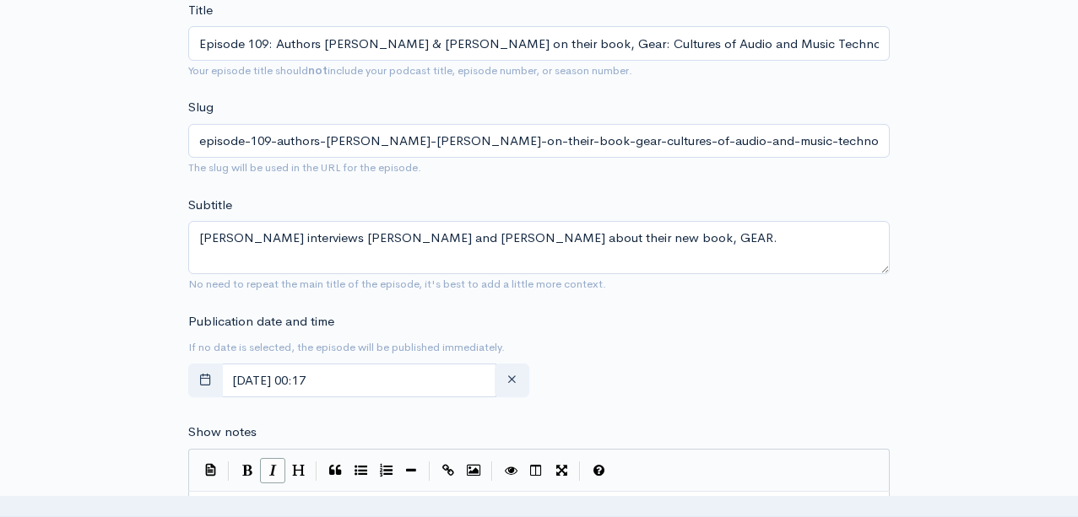
click at [597, 347] on div "Publication date and time If no date is selected, the episode will be published…" at bounding box center [539, 358] width 722 height 93
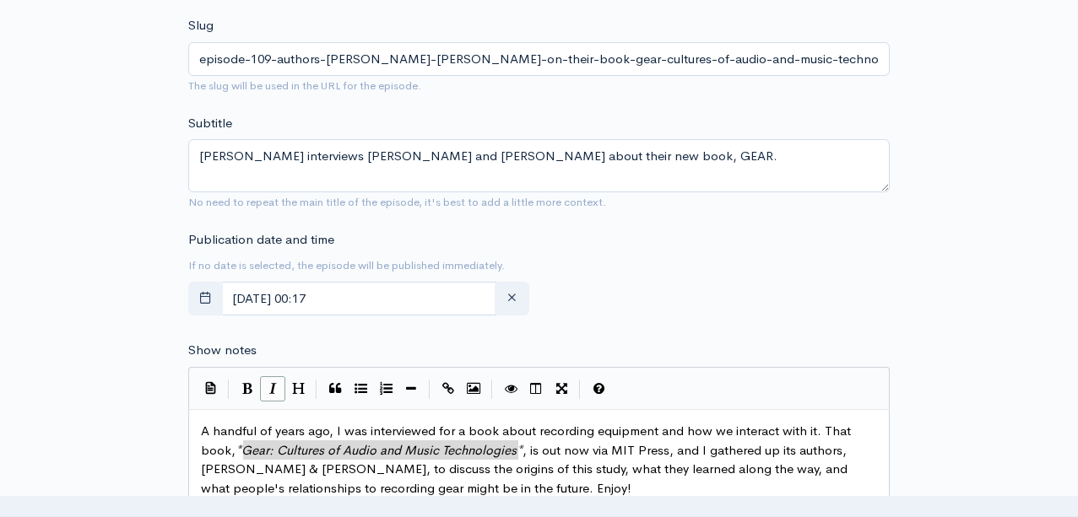
scroll to position [581, 0]
click at [199, 300] on icon "button" at bounding box center [205, 296] width 13 height 13
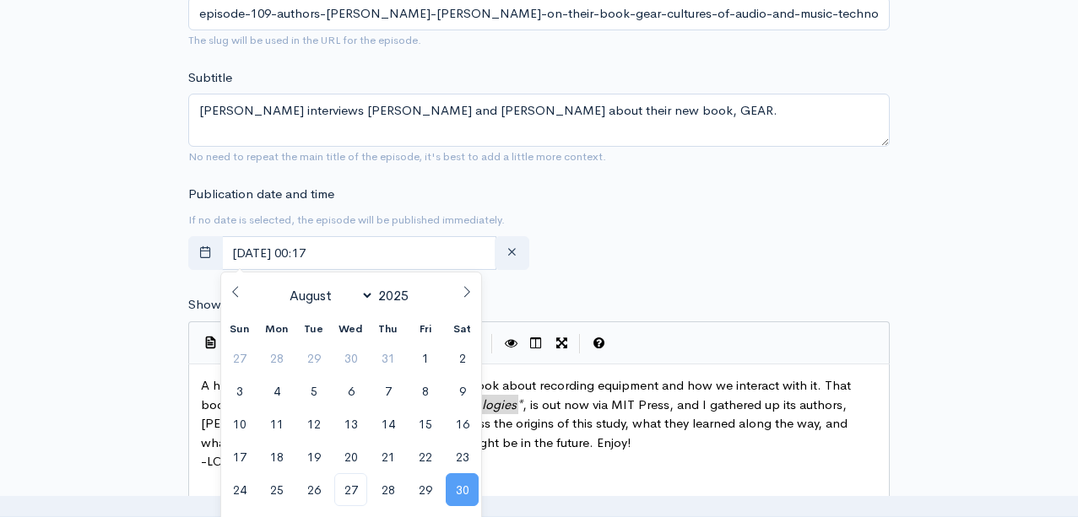
click at [466, 493] on span "30" at bounding box center [462, 489] width 33 height 33
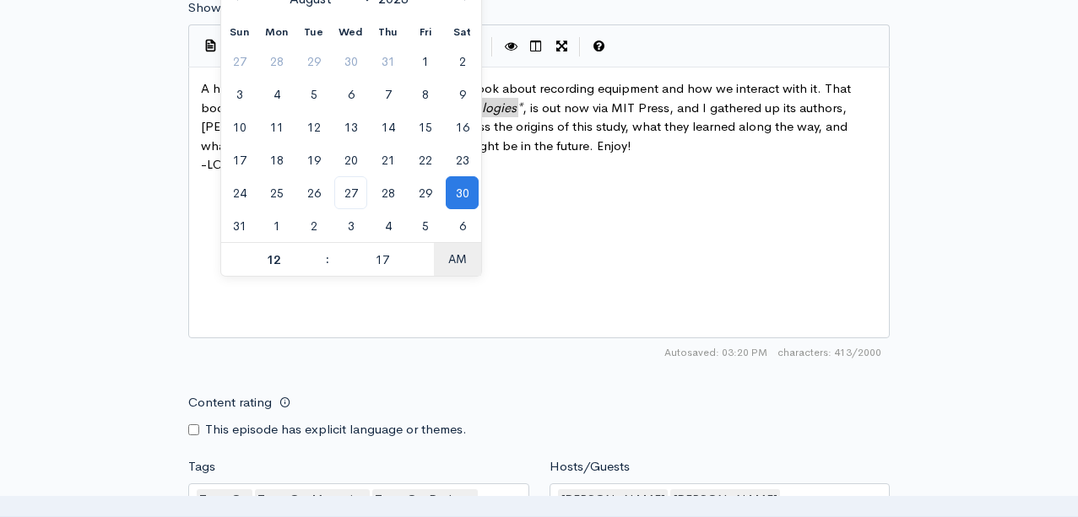
click at [455, 259] on span "AM" at bounding box center [457, 259] width 46 height 34
type input "[DATE] 12:17"
click at [503, 313] on div "x A handful of years ago, I was interviewed for a book about recording equipmen…" at bounding box center [559, 223] width 725 height 295
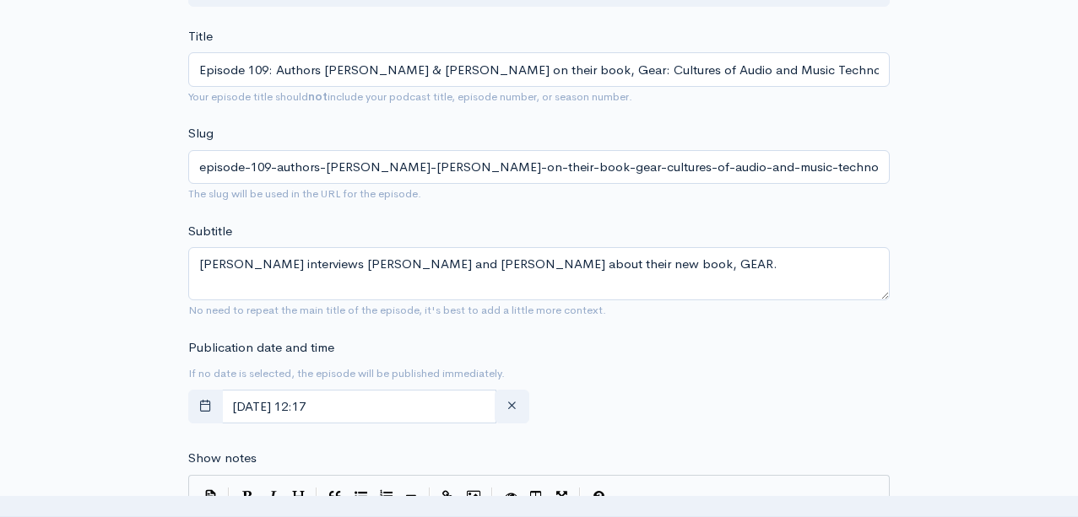
scroll to position [484, 0]
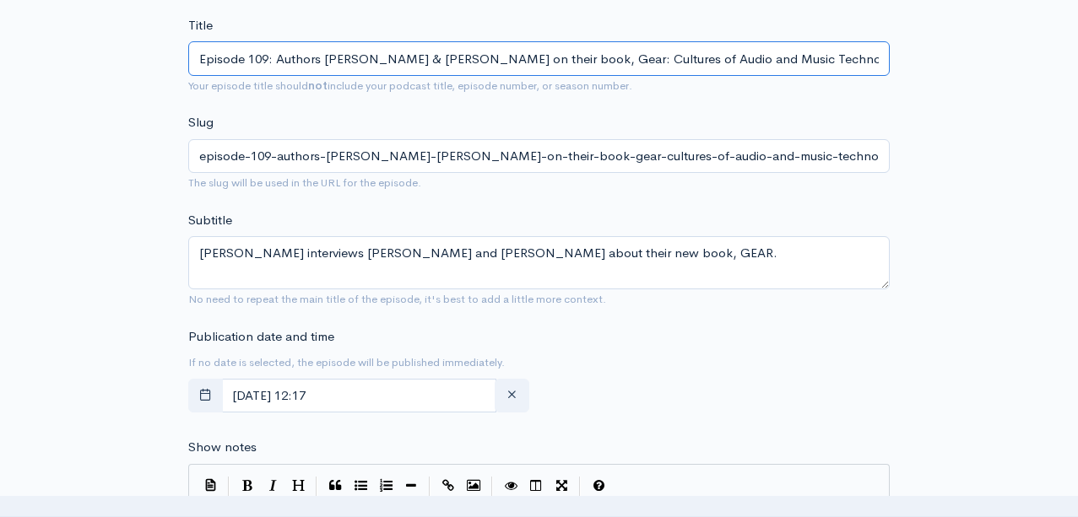
drag, startPoint x: 591, startPoint y: 57, endPoint x: 888, endPoint y: 67, distance: 297.2
click at [887, 67] on input "Episode 109: Authors [PERSON_NAME] & [PERSON_NAME] on their book, Gear: Culture…" at bounding box center [538, 58] width 701 height 35
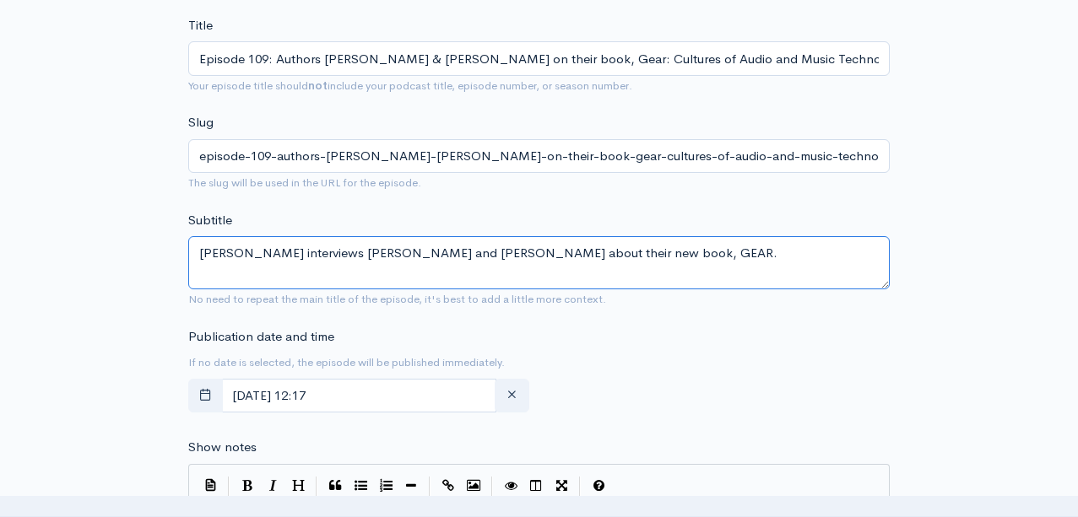
drag, startPoint x: 701, startPoint y: 249, endPoint x: 655, endPoint y: 249, distance: 46.4
click at [655, 249] on textarea "[PERSON_NAME] interviews [PERSON_NAME] and [PERSON_NAME] about their new book, …" at bounding box center [538, 262] width 701 height 53
paste textarea "ear: Cultures of Audio and Music Technologies"
type textarea "[PERSON_NAME] interviews [PERSON_NAME] and [PERSON_NAME] about their new book, …"
click at [699, 373] on div "Publication date and time If no date is selected, the episode will be published…" at bounding box center [539, 373] width 722 height 93
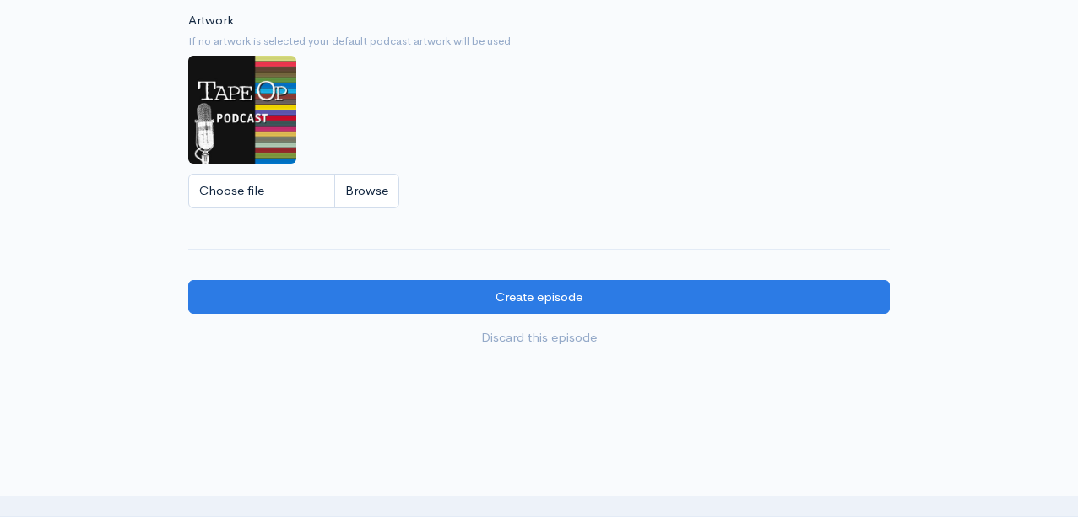
scroll to position [1489, 0]
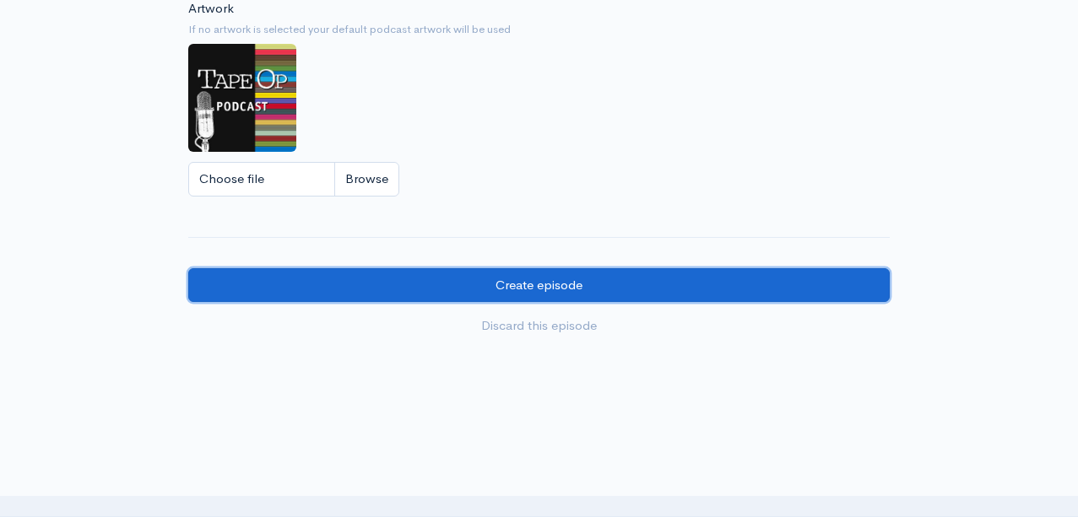
click at [569, 268] on input "Create episode" at bounding box center [538, 285] width 701 height 35
